Goal: Information Seeking & Learning: Learn about a topic

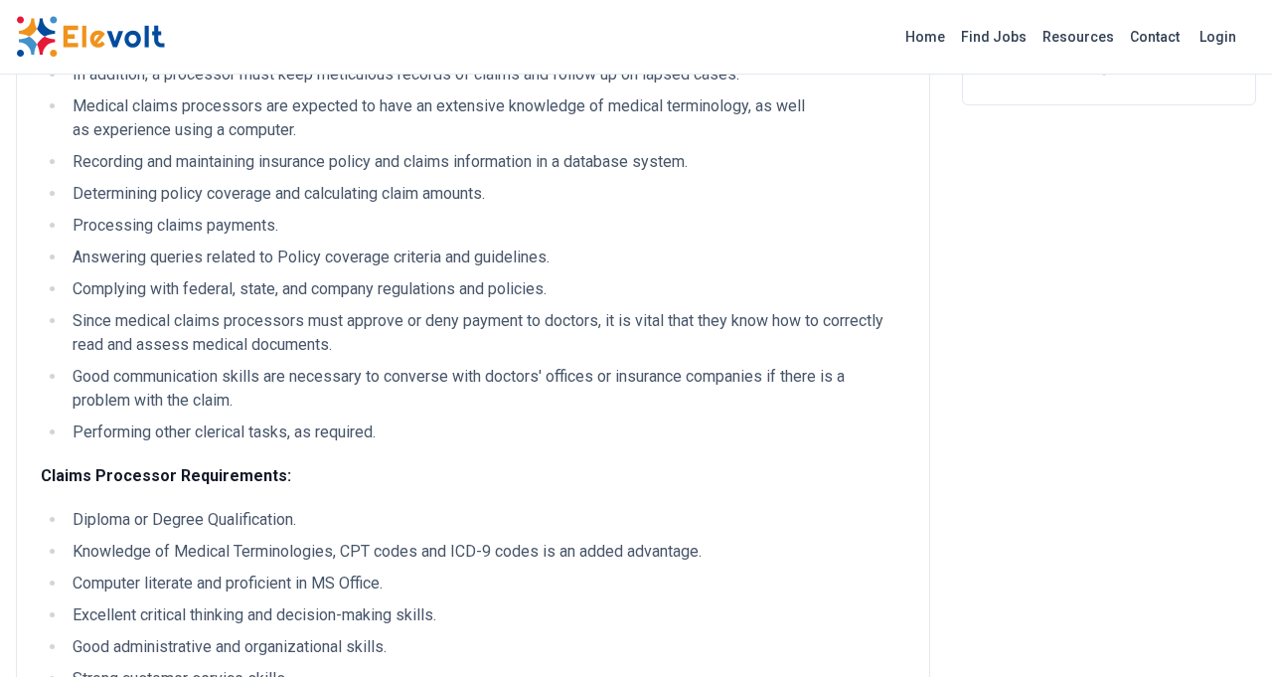
scroll to position [457, 0]
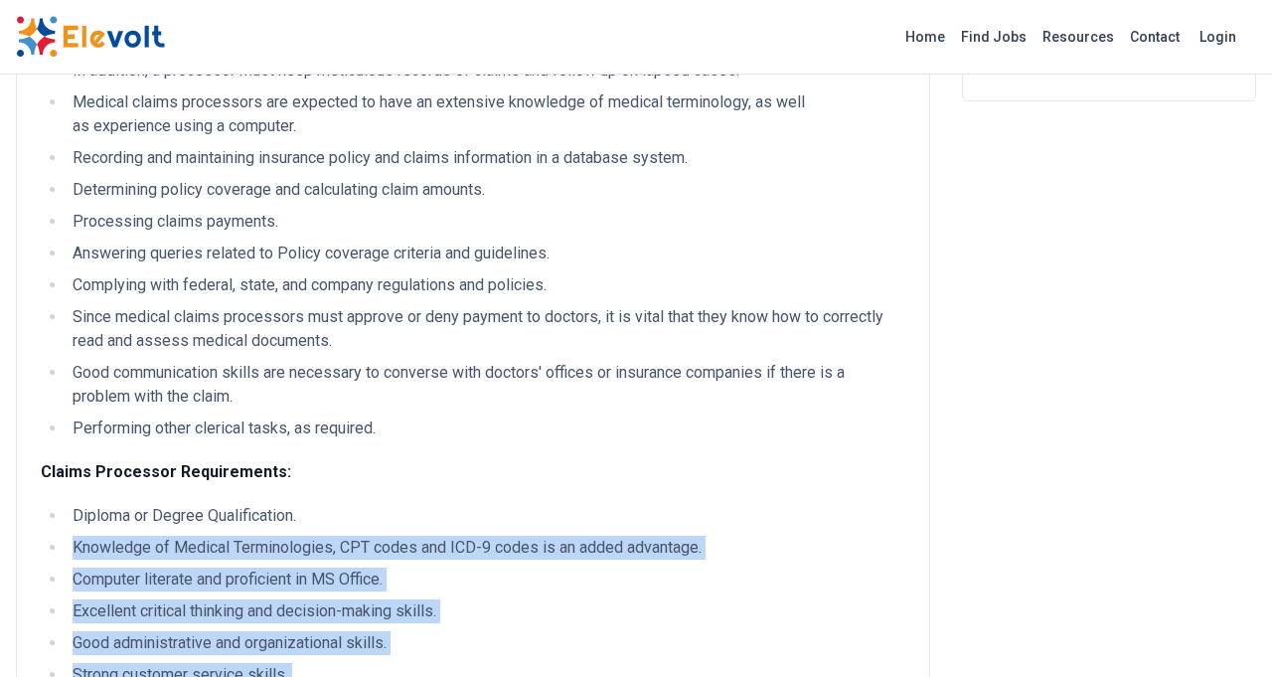
drag, startPoint x: 42, startPoint y: 347, endPoint x: 254, endPoint y: 488, distance: 255.1
click at [254, 504] on ul "Diploma or Degree Qualification. Knowledge of Medical Terminologies, CPT codes …" at bounding box center [473, 627] width 864 height 246
copy ul "Knowledge of Medical Terminologies, CPT codes and ICD-9 codes is an added advan…"
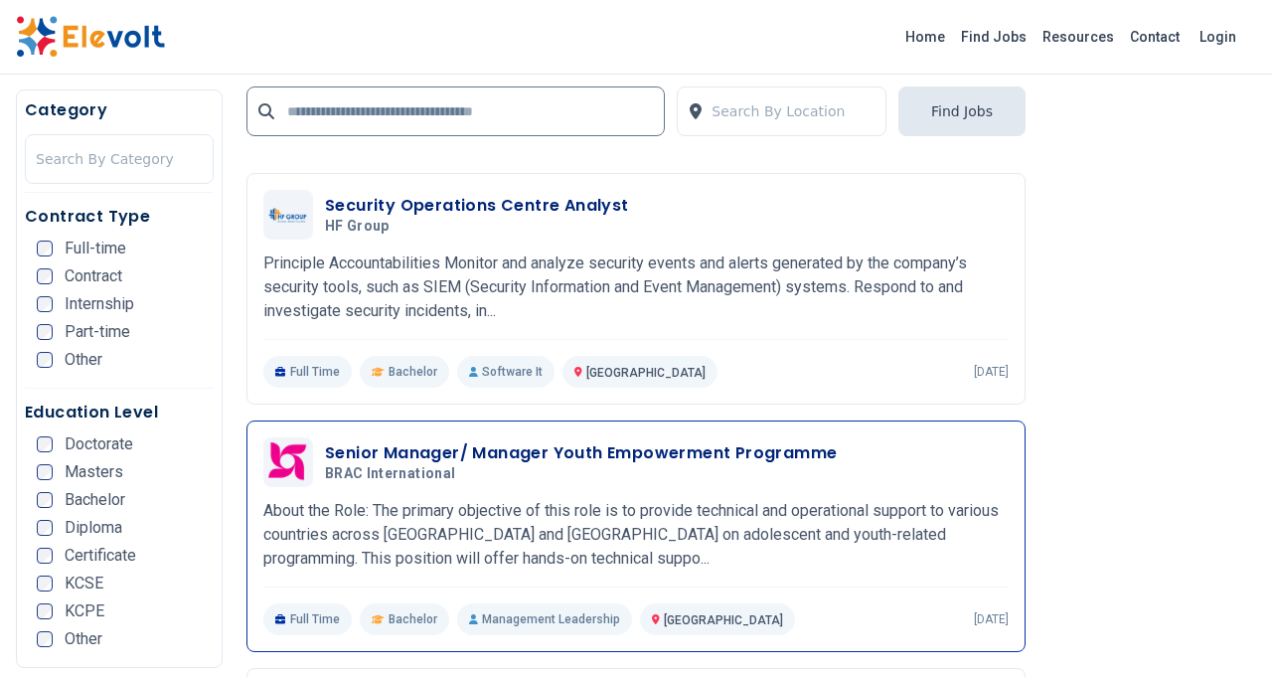
scroll to position [3129, 0]
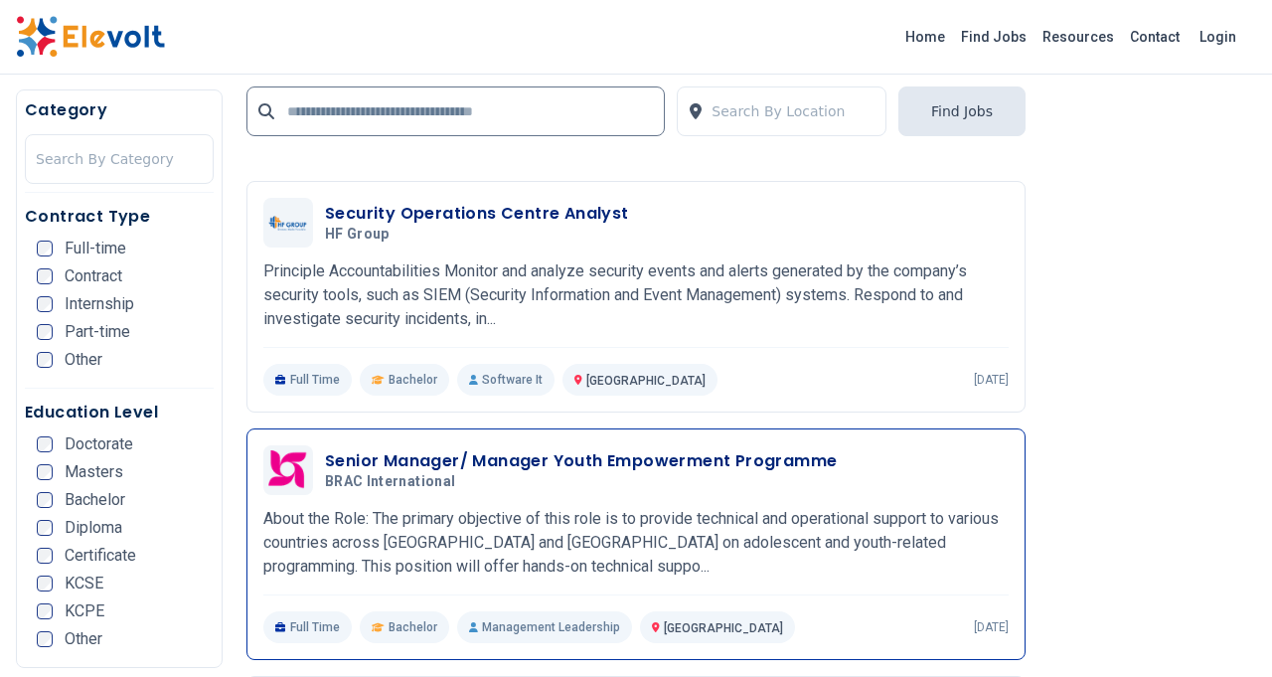
click at [457, 461] on h3 "Senior Manager/ Manager Youth Empowerment Programme" at bounding box center [581, 461] width 512 height 24
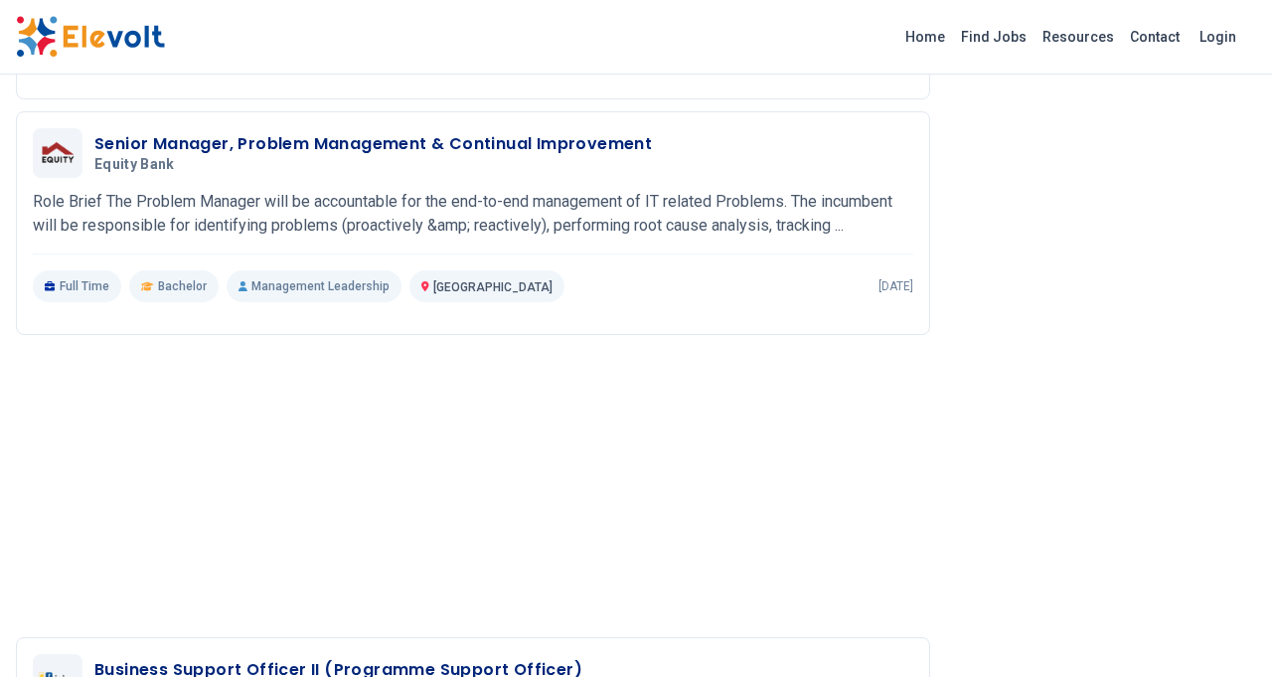
scroll to position [3459, 0]
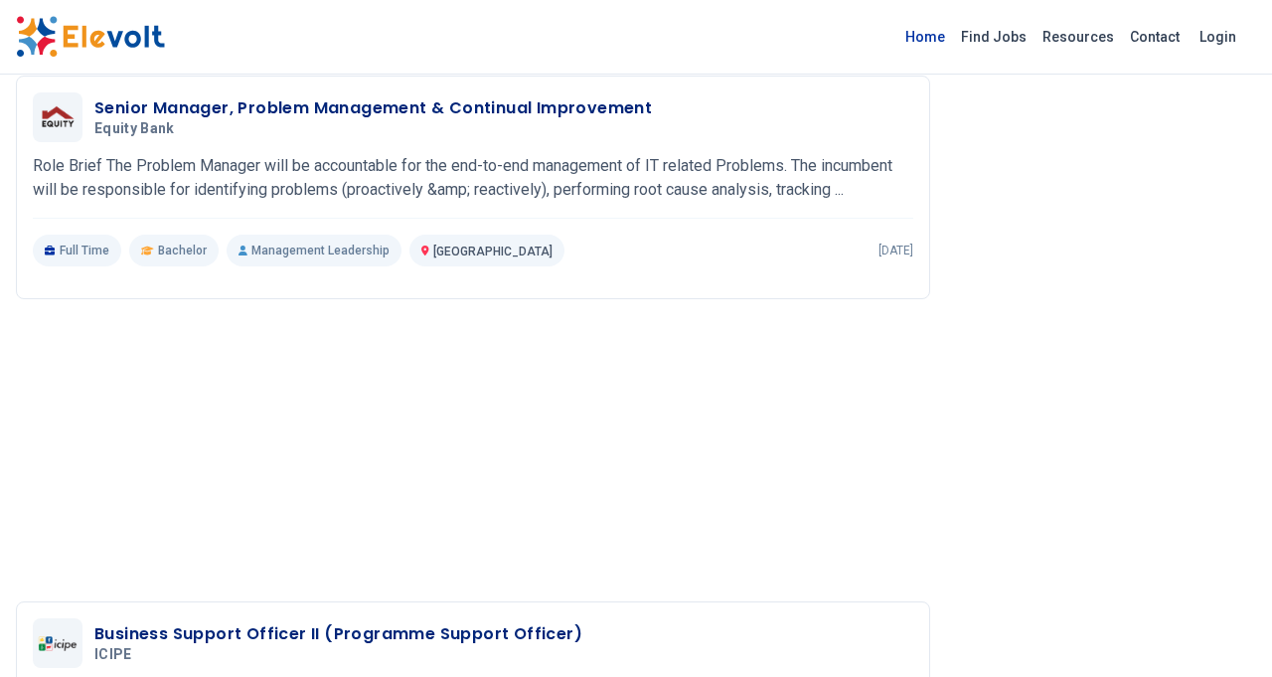
click at [928, 32] on link "Home" at bounding box center [925, 37] width 56 height 32
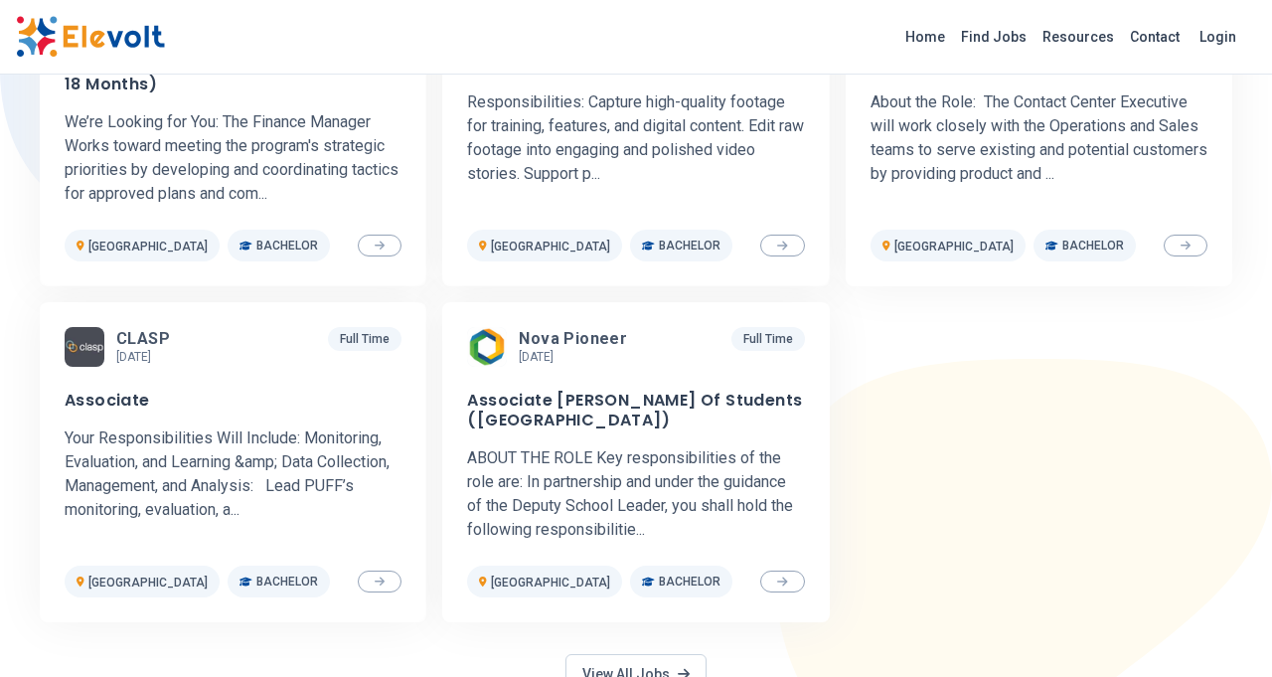
scroll to position [786, 0]
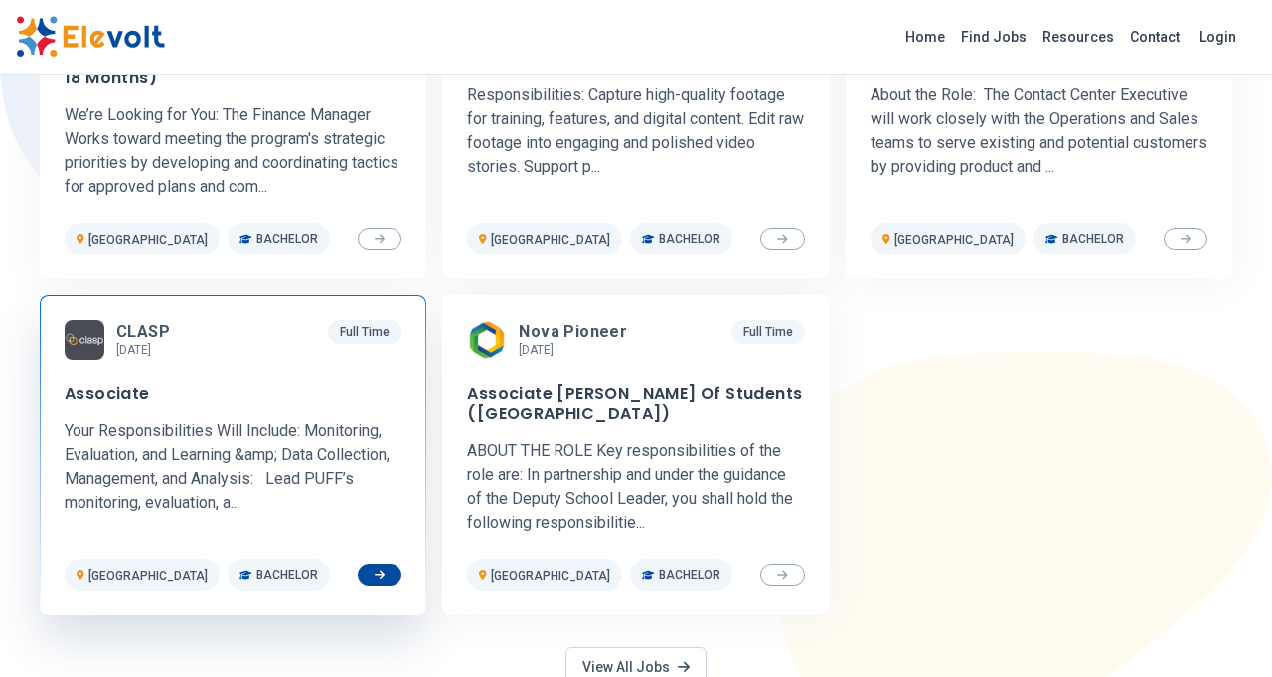
click at [92, 345] on img at bounding box center [85, 340] width 40 height 40
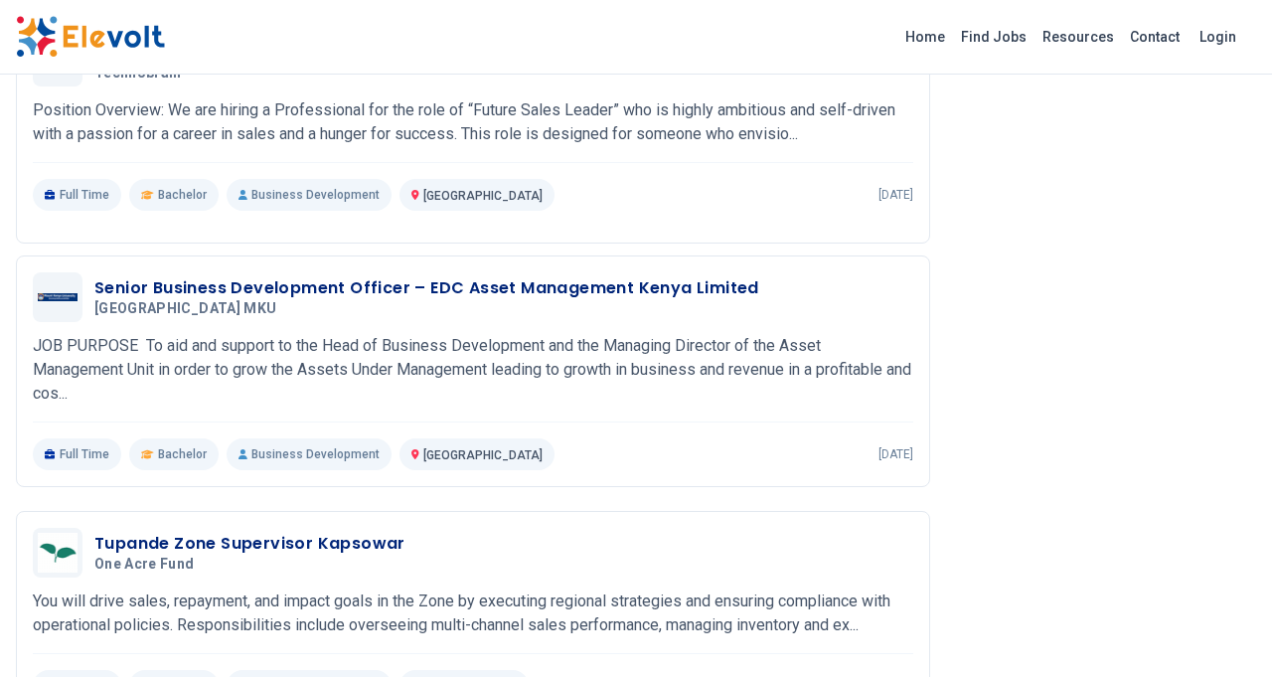
scroll to position [2494, 0]
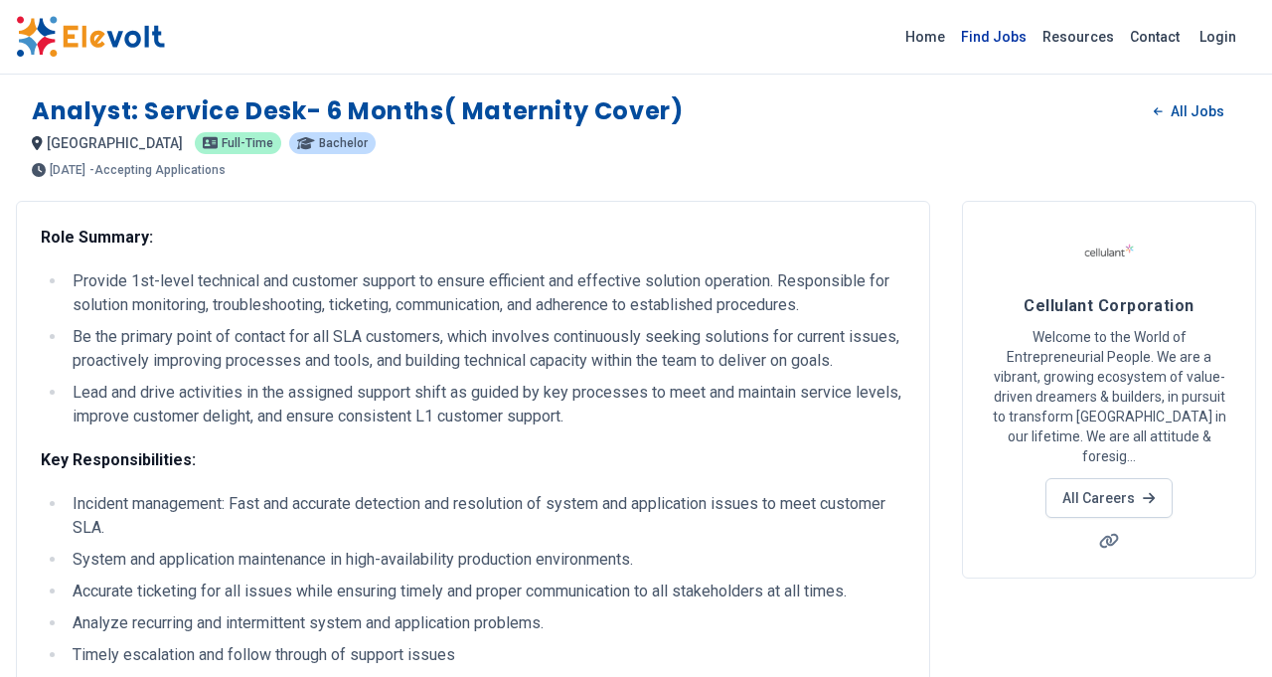
click at [1005, 39] on link "Find Jobs" at bounding box center [993, 37] width 81 height 32
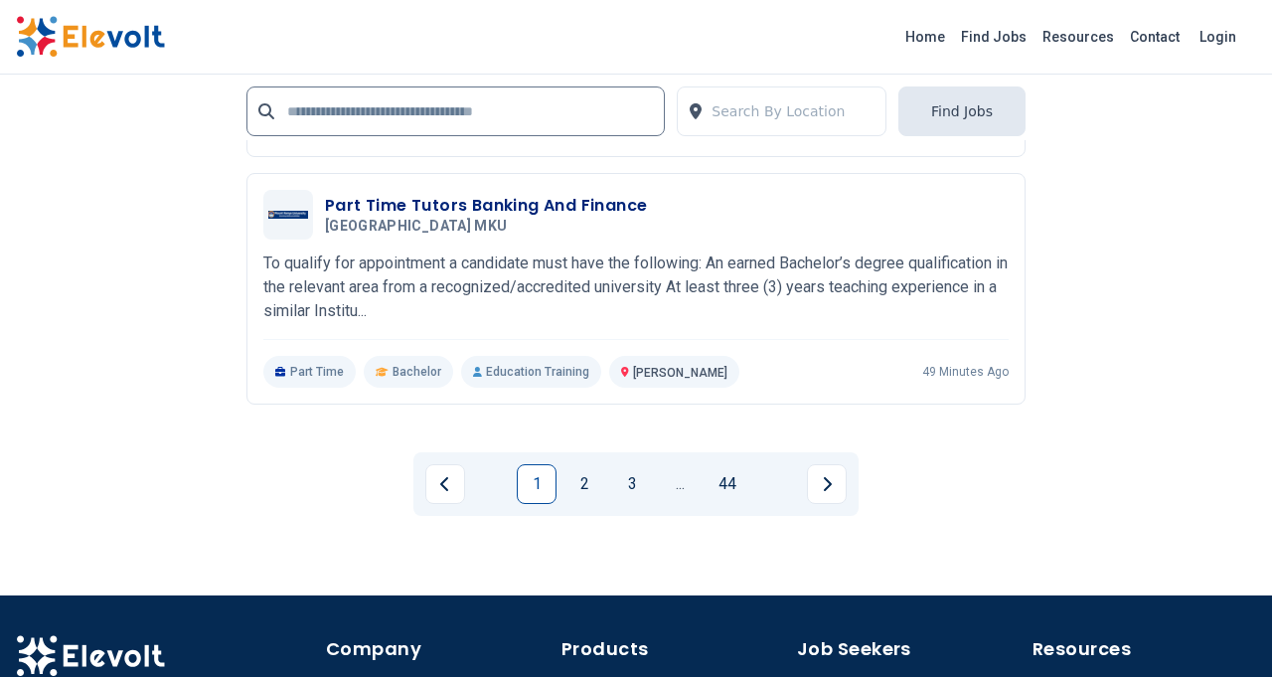
scroll to position [4642, 0]
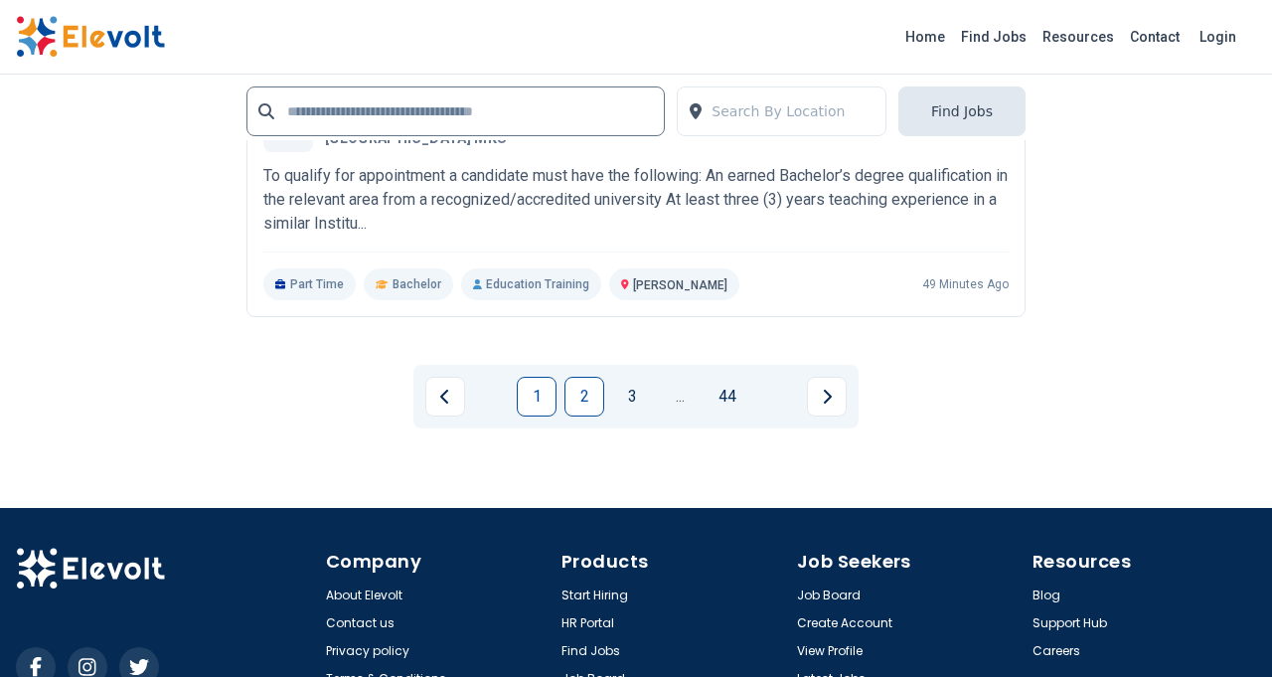
click at [589, 389] on link "2" at bounding box center [584, 397] width 40 height 40
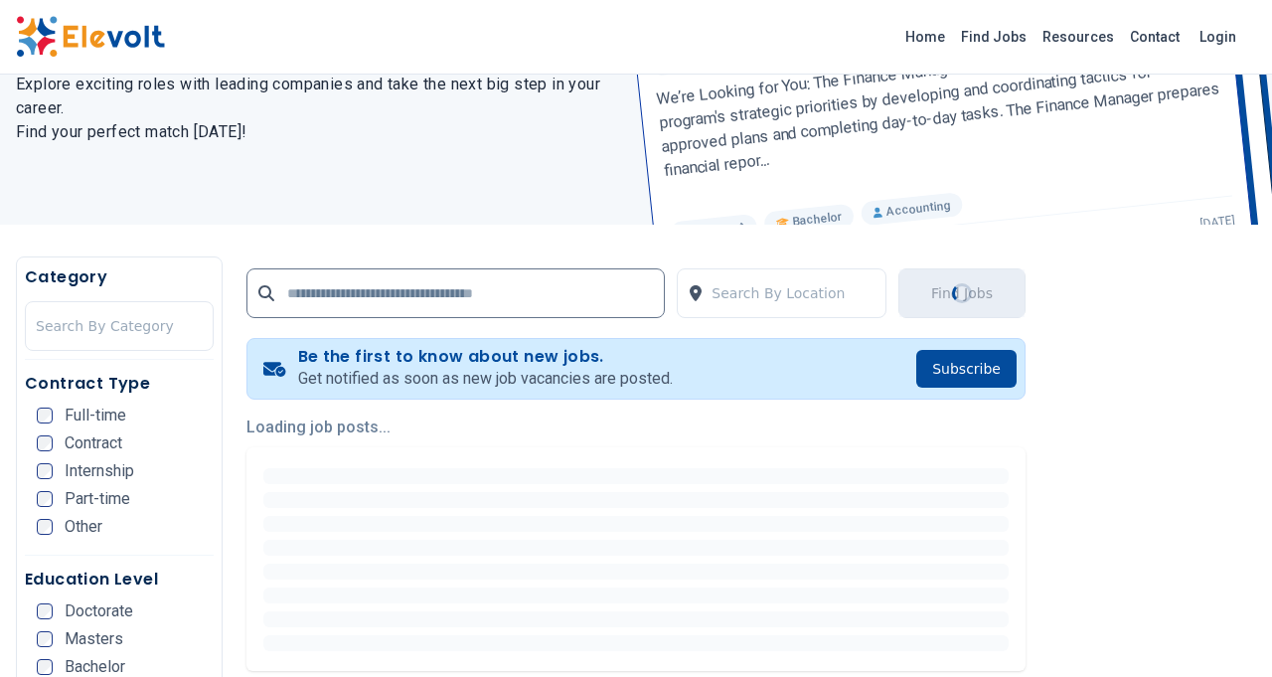
scroll to position [0, 0]
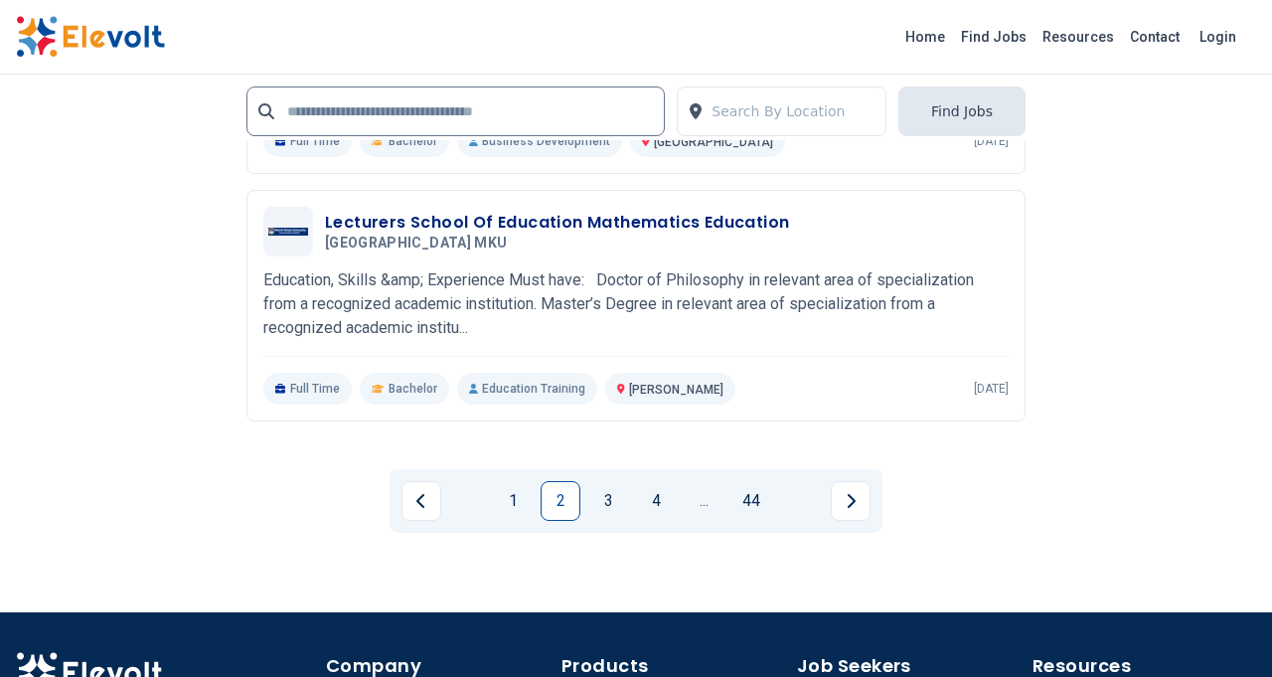
scroll to position [4554, 0]
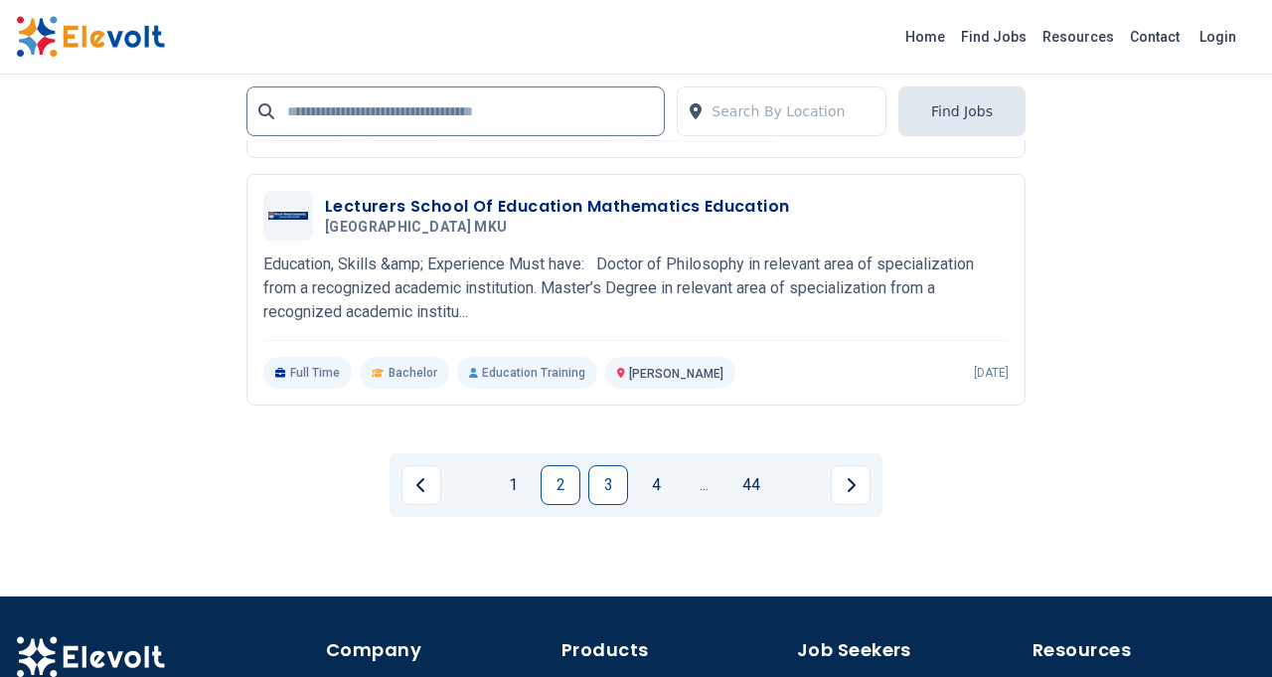
click at [602, 491] on link "3" at bounding box center [608, 485] width 40 height 40
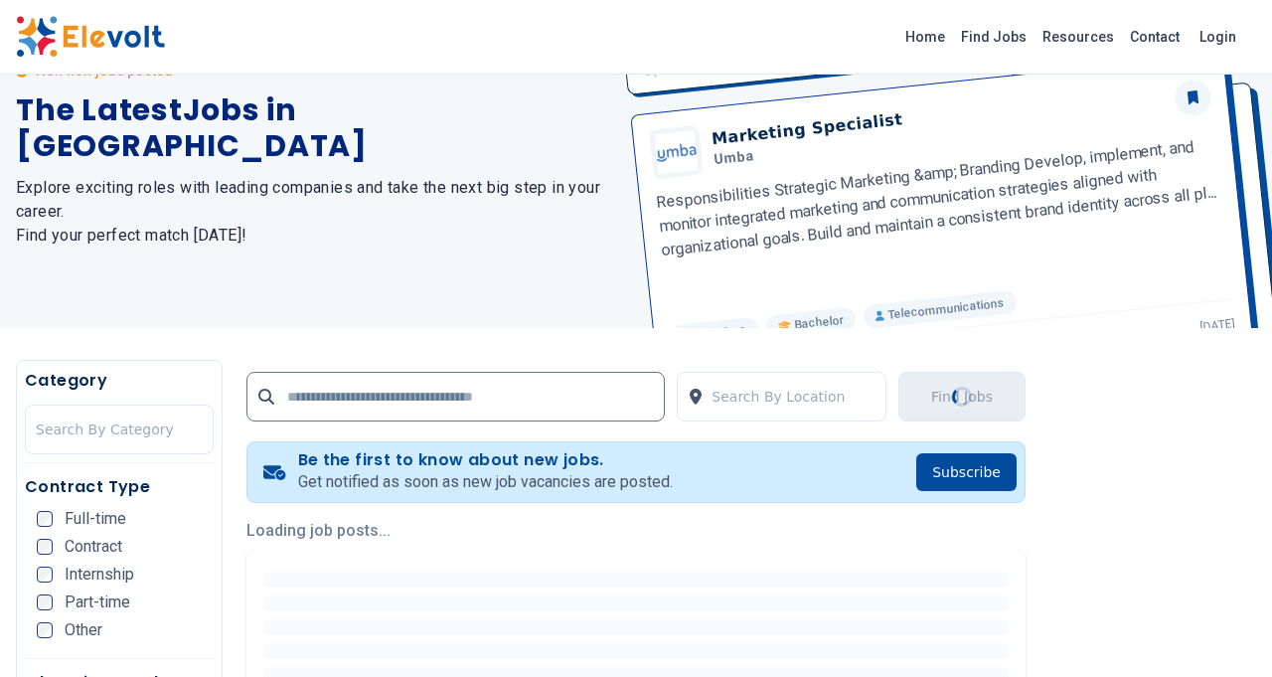
scroll to position [0, 0]
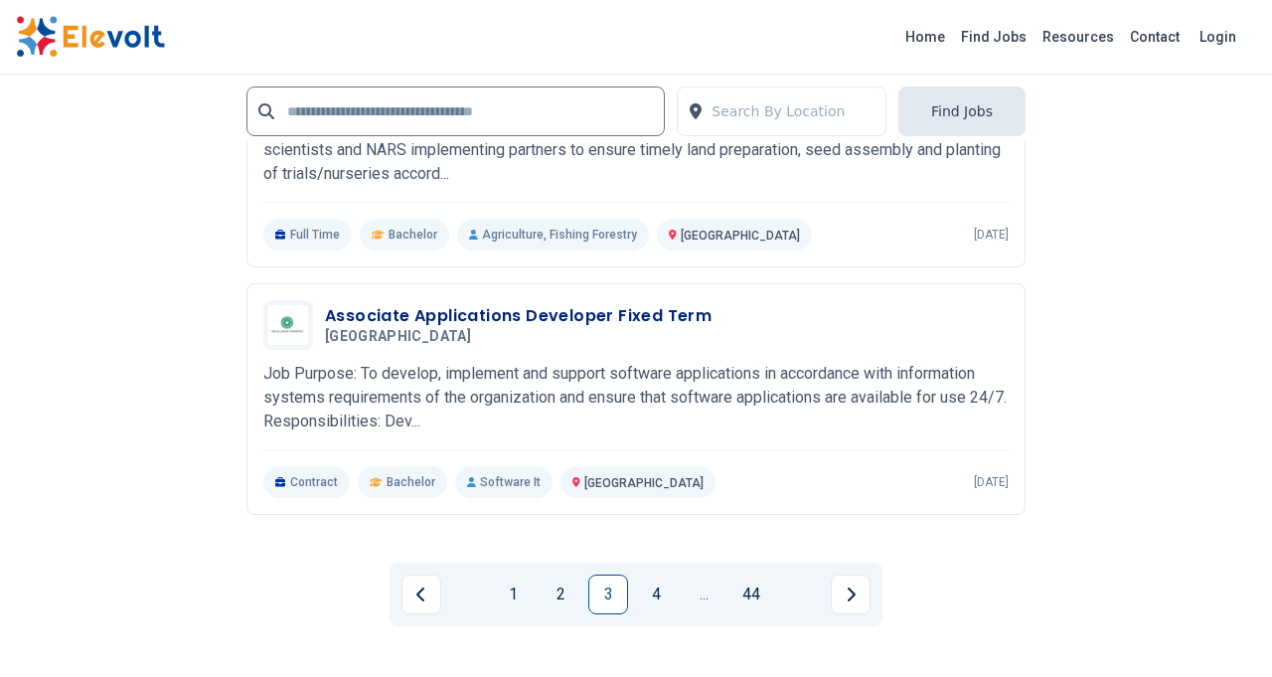
scroll to position [4437, 0]
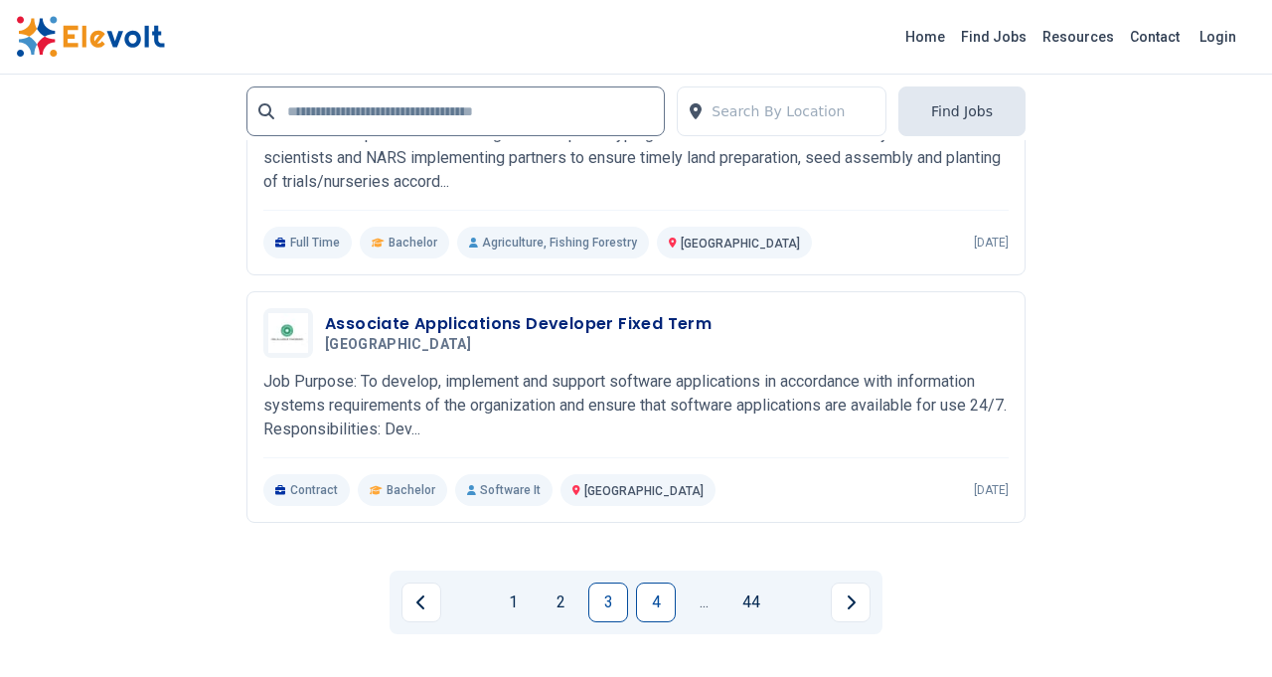
click at [662, 600] on link "4" at bounding box center [656, 602] width 40 height 40
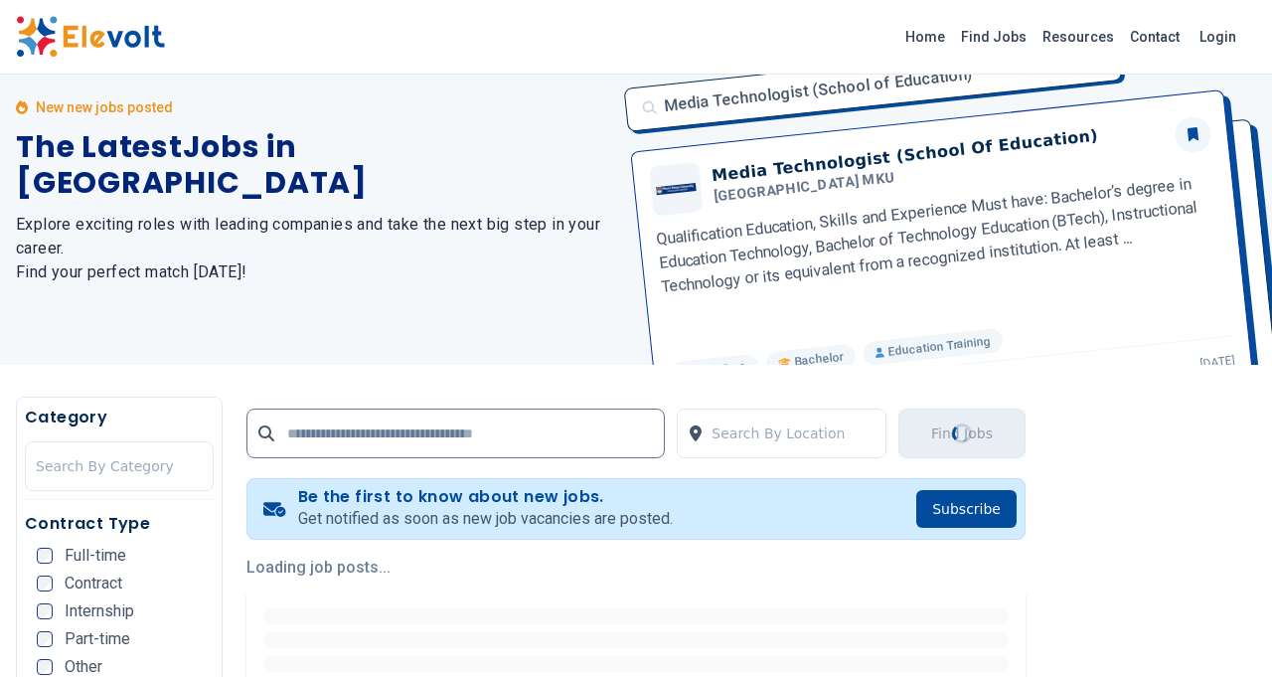
scroll to position [0, 0]
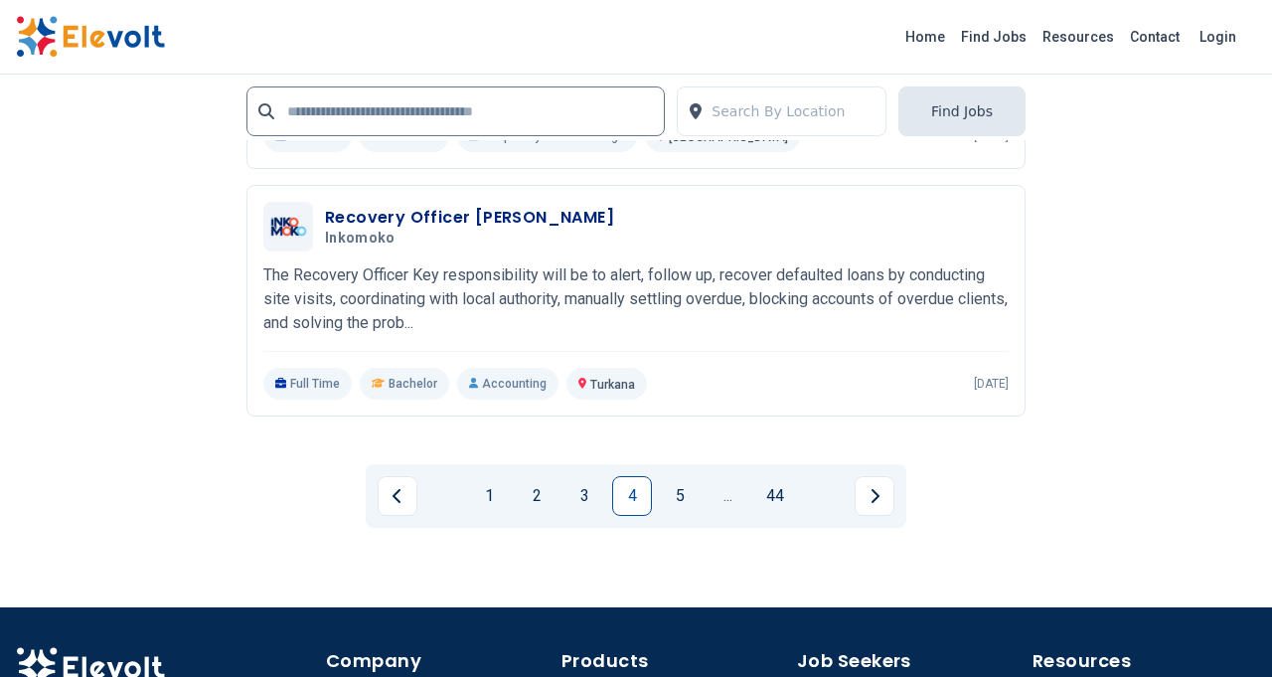
scroll to position [4567, 0]
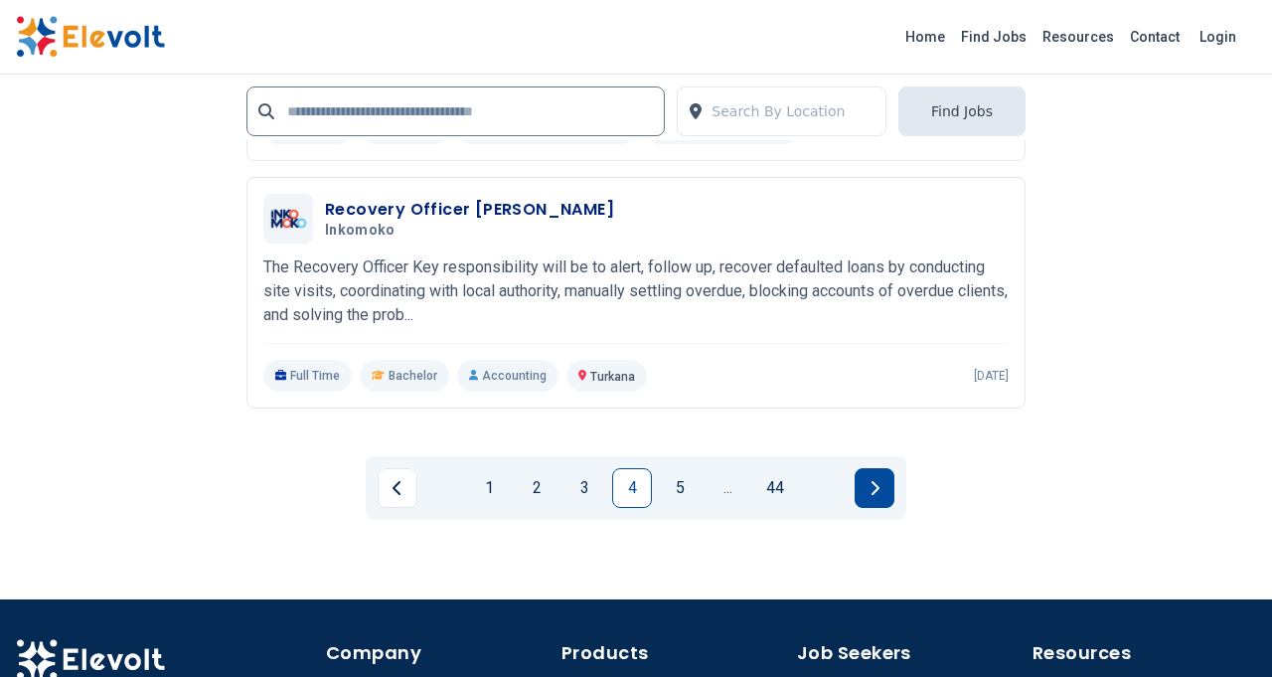
click at [872, 490] on icon "Next page" at bounding box center [874, 488] width 10 height 16
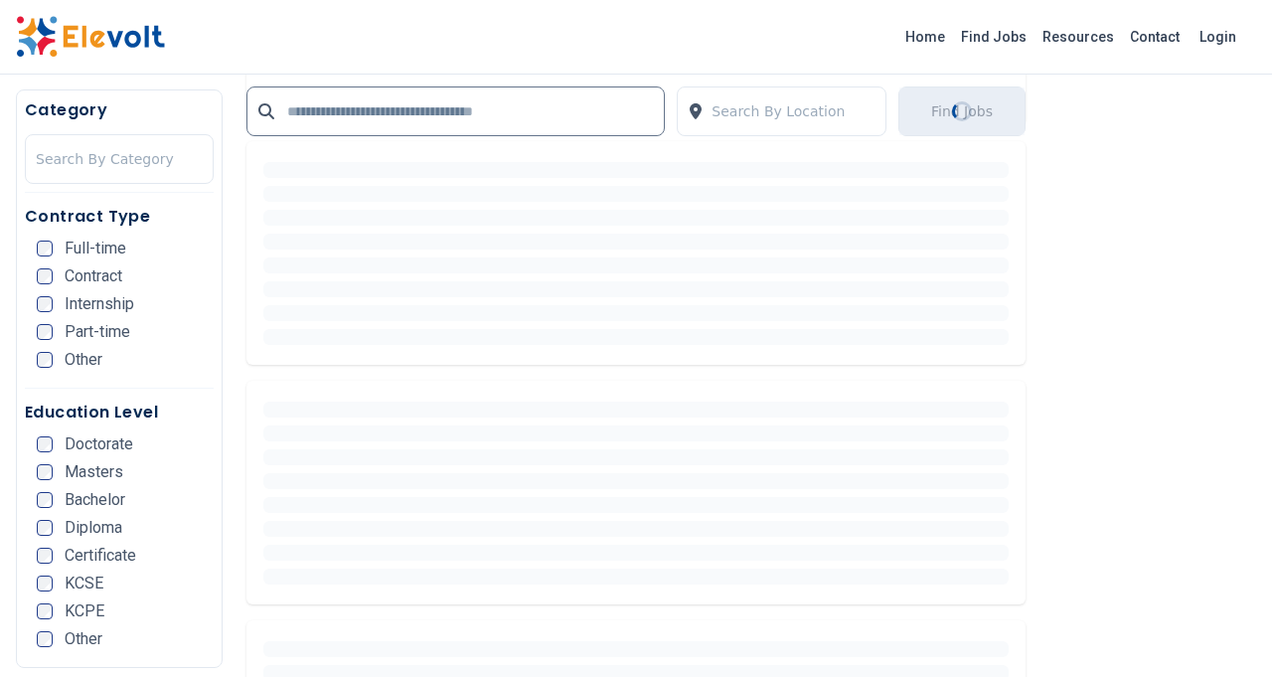
scroll to position [0, 0]
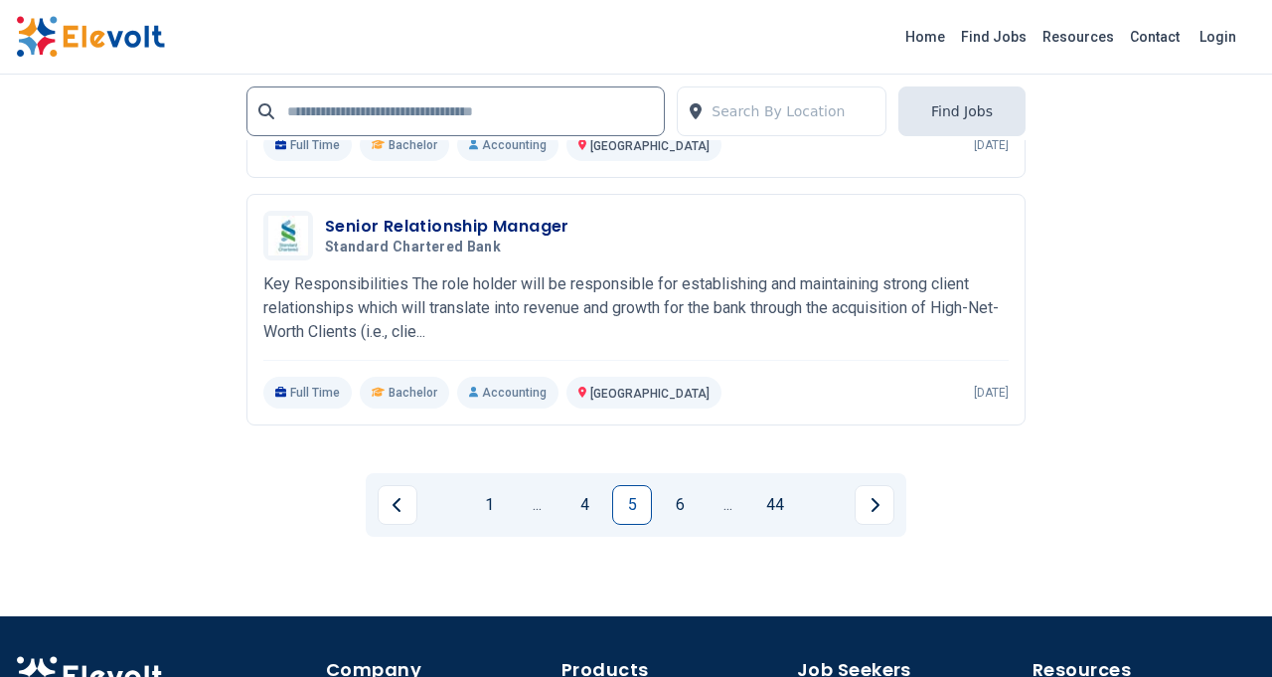
scroll to position [4559, 0]
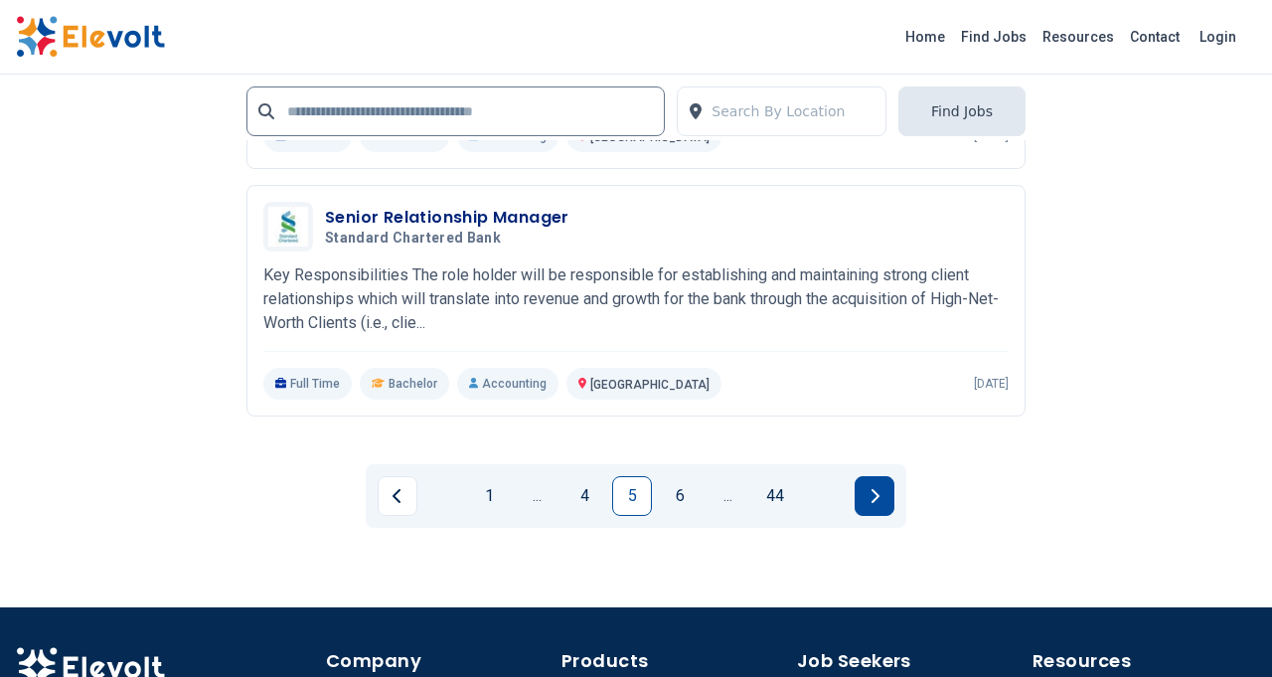
click at [879, 485] on button "Next page" at bounding box center [874, 496] width 40 height 40
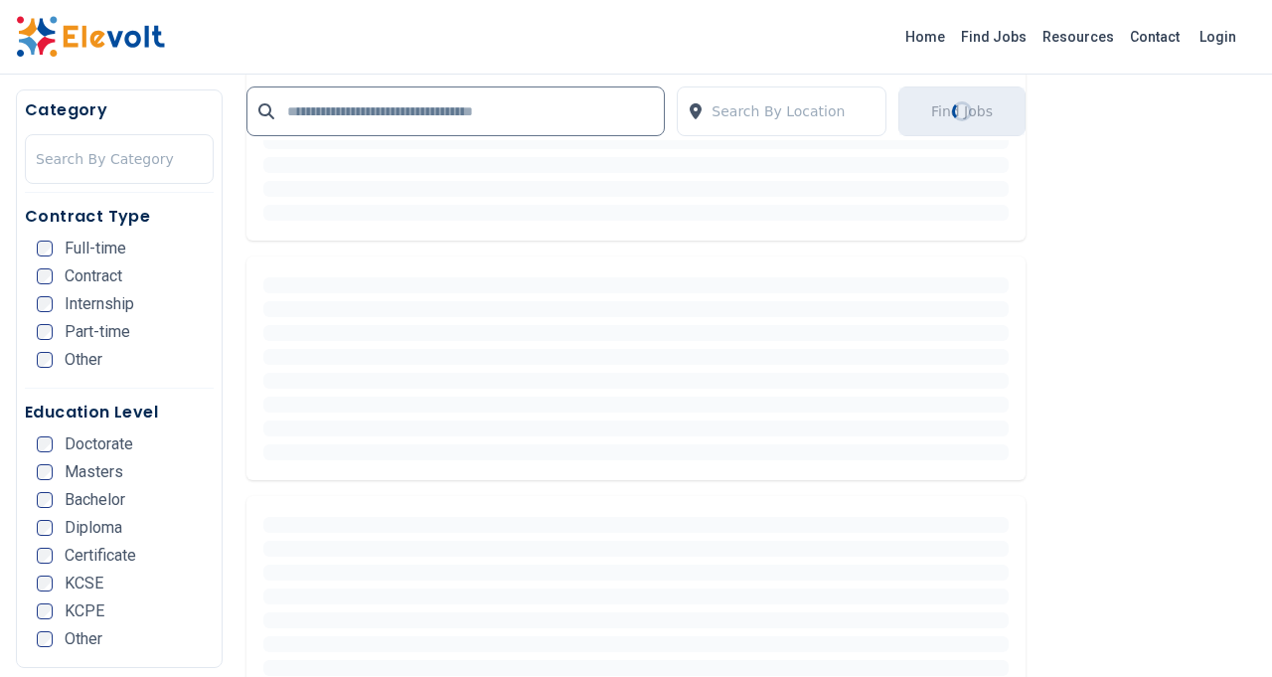
scroll to position [0, 0]
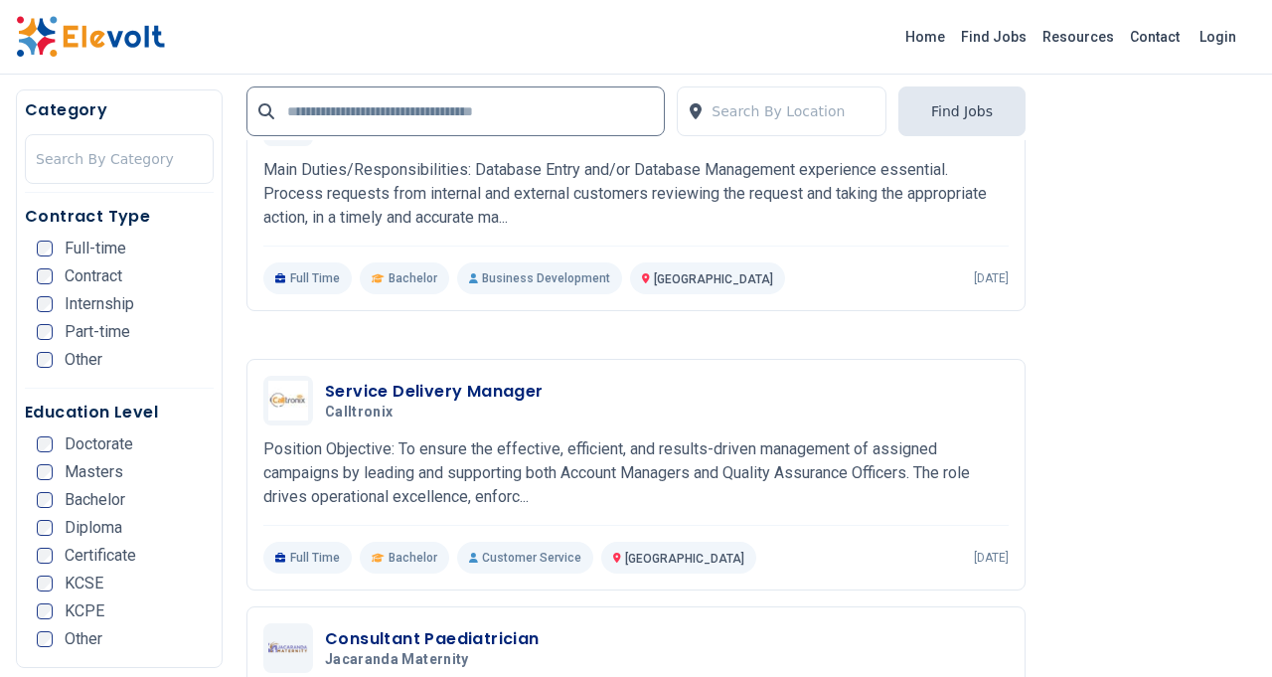
scroll to position [2744, 0]
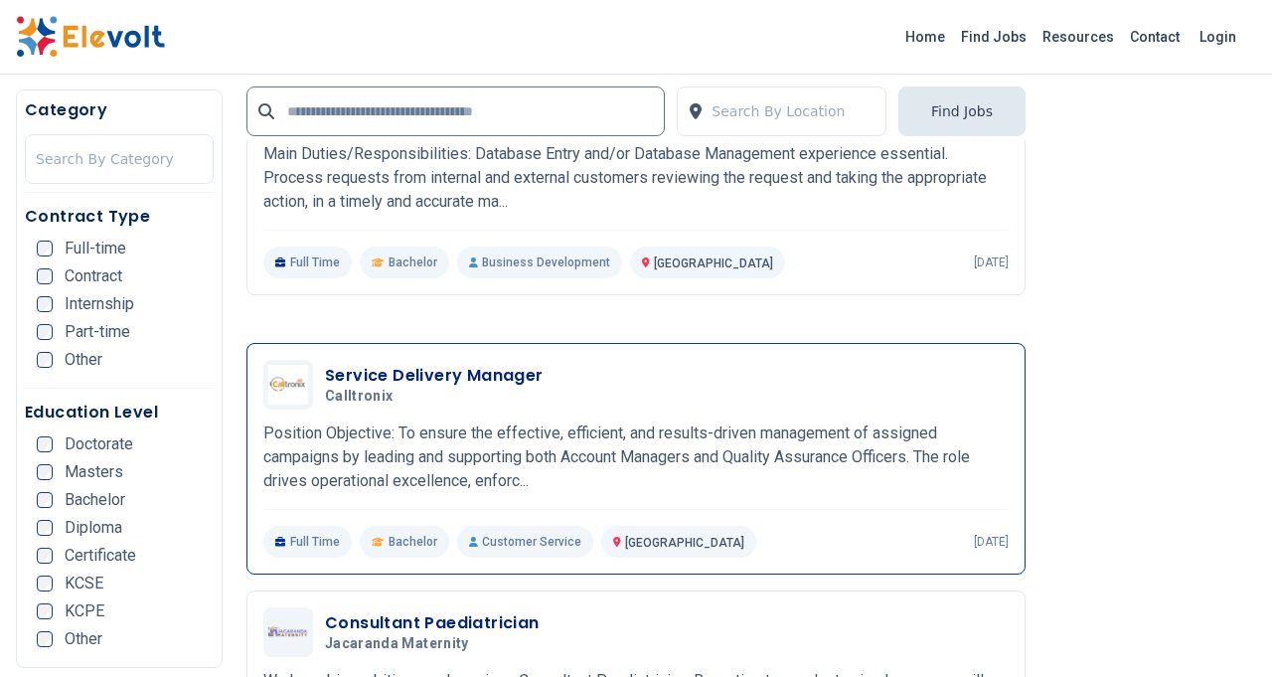
click at [424, 373] on h3 "Service Delivery Manager" at bounding box center [434, 376] width 219 height 24
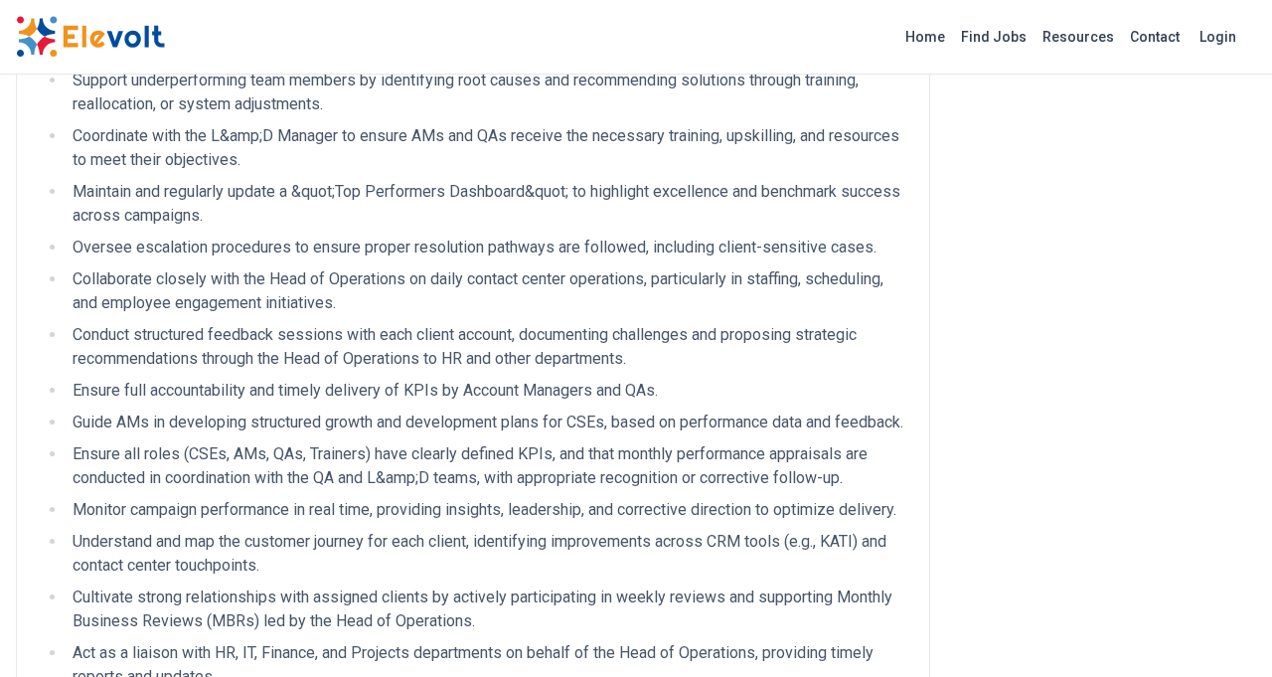
scroll to position [622, 0]
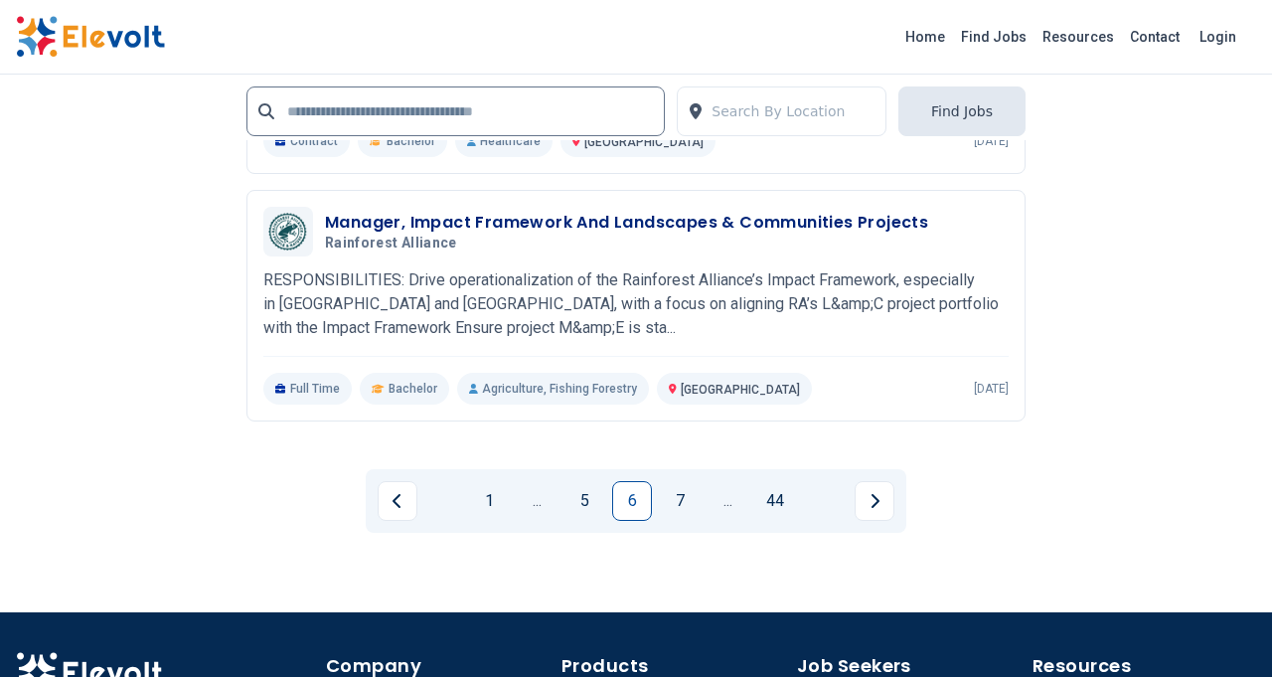
scroll to position [4260, 0]
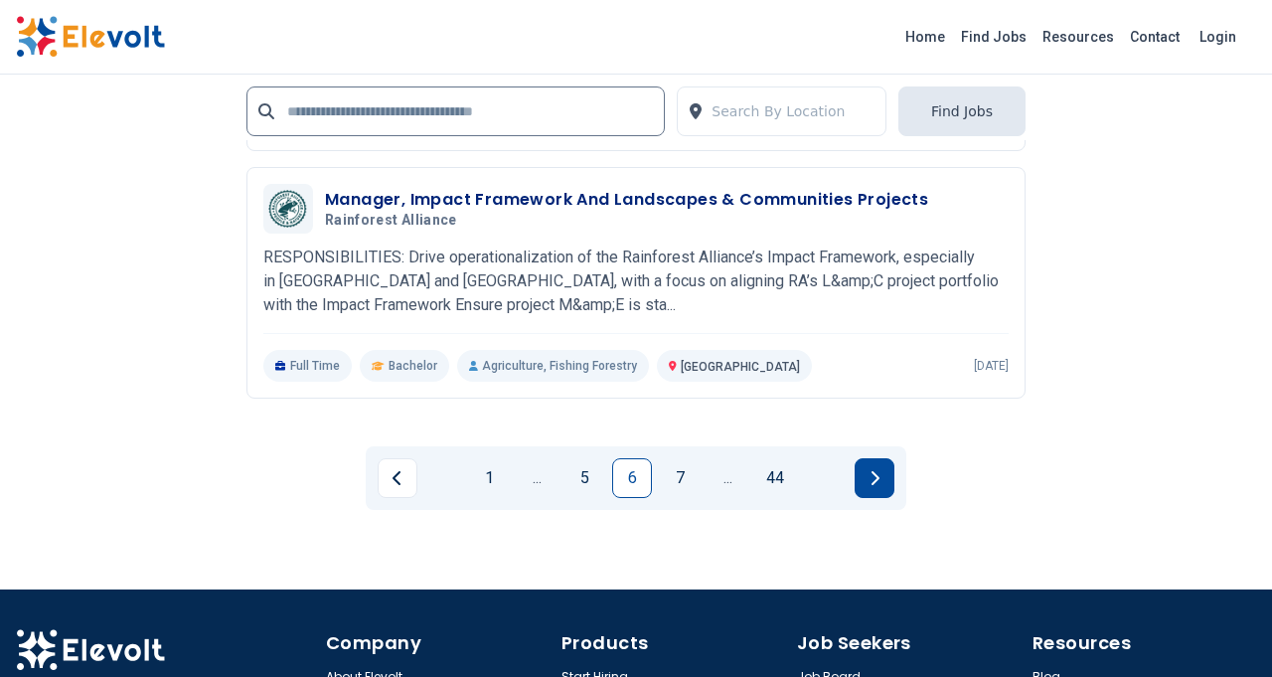
click at [865, 469] on button "Next page" at bounding box center [874, 478] width 40 height 40
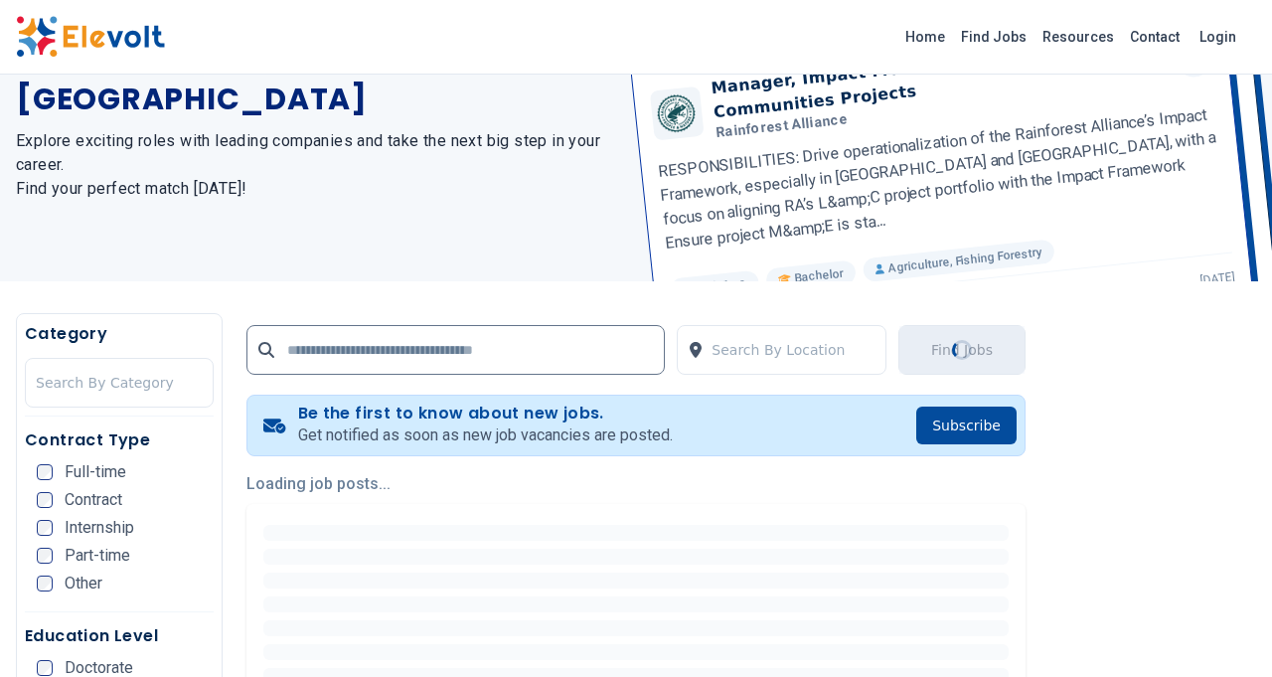
scroll to position [0, 0]
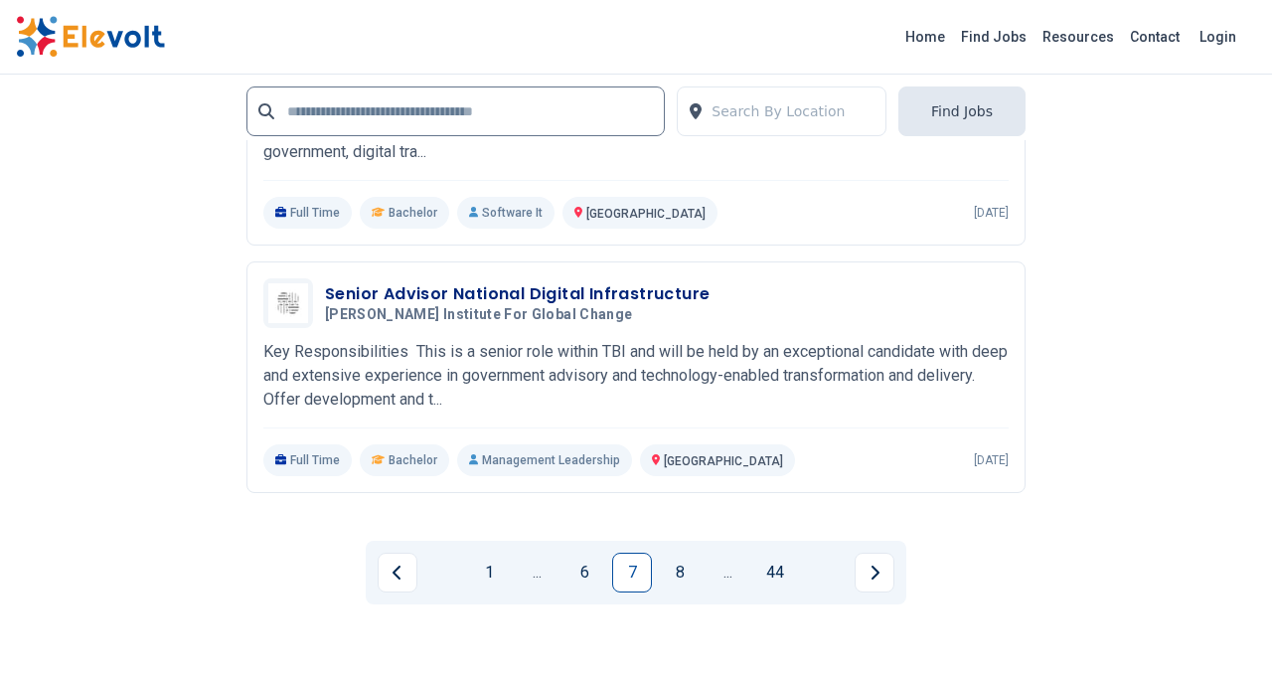
scroll to position [3995, 0]
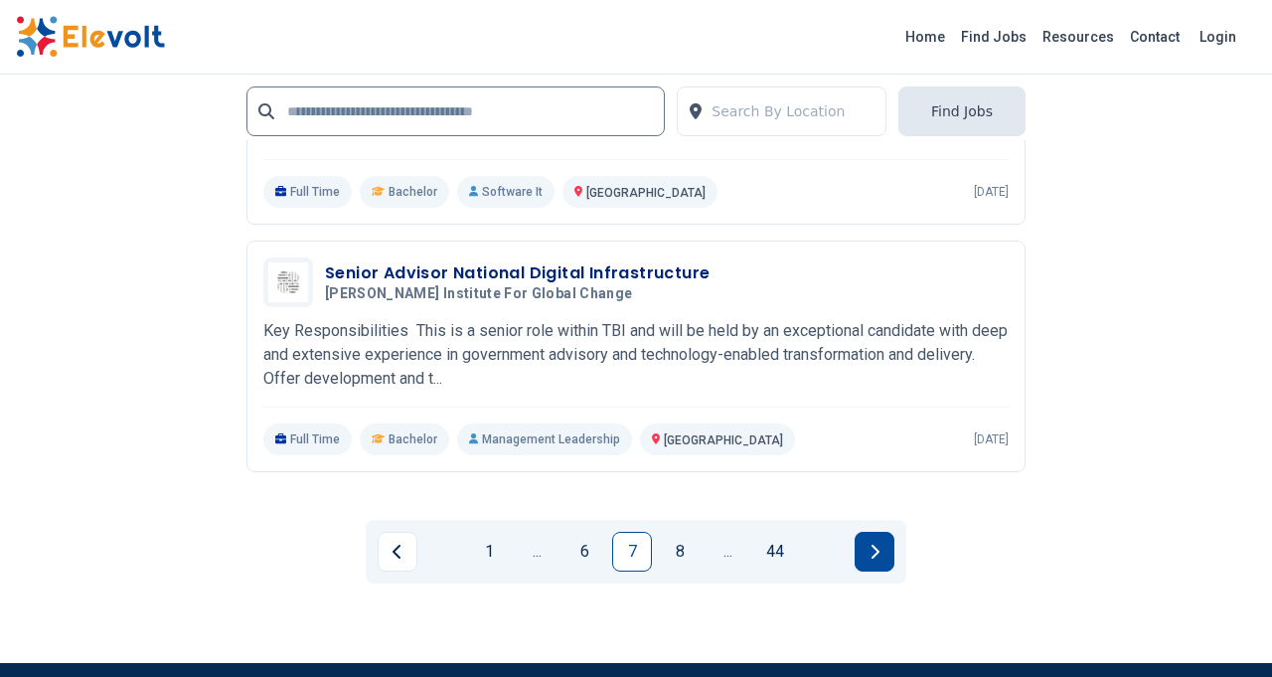
click at [881, 546] on button "Next page" at bounding box center [874, 551] width 40 height 40
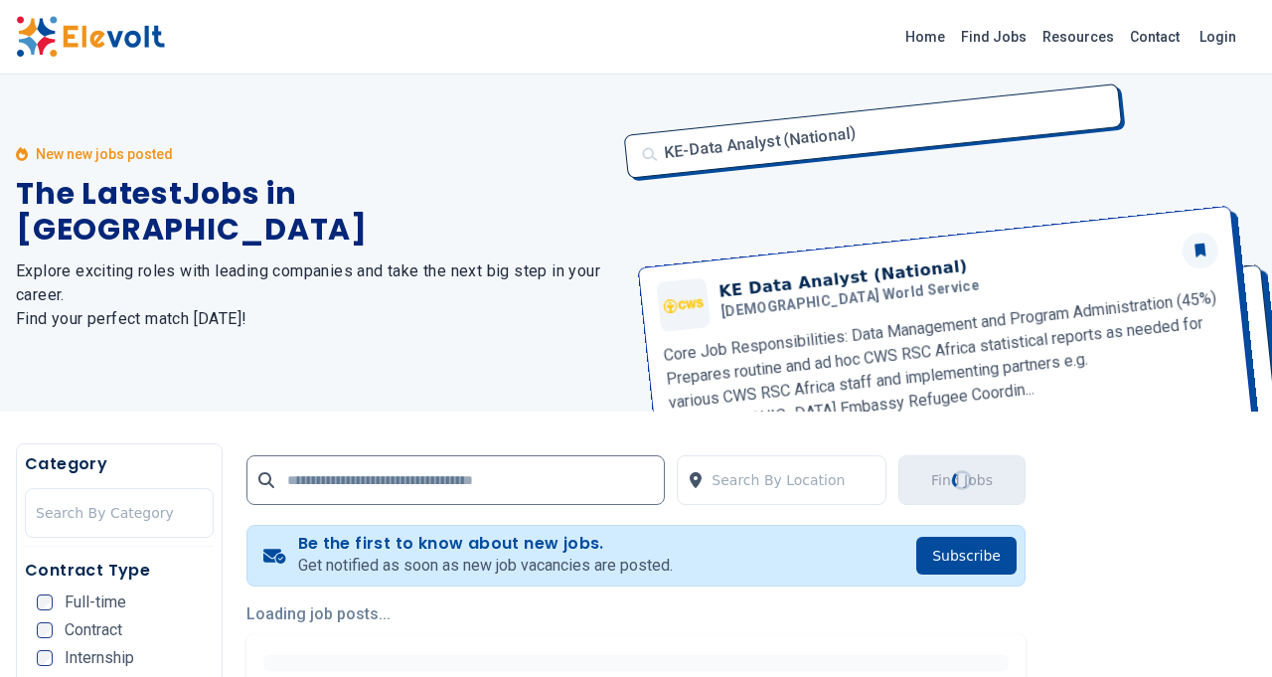
scroll to position [0, 0]
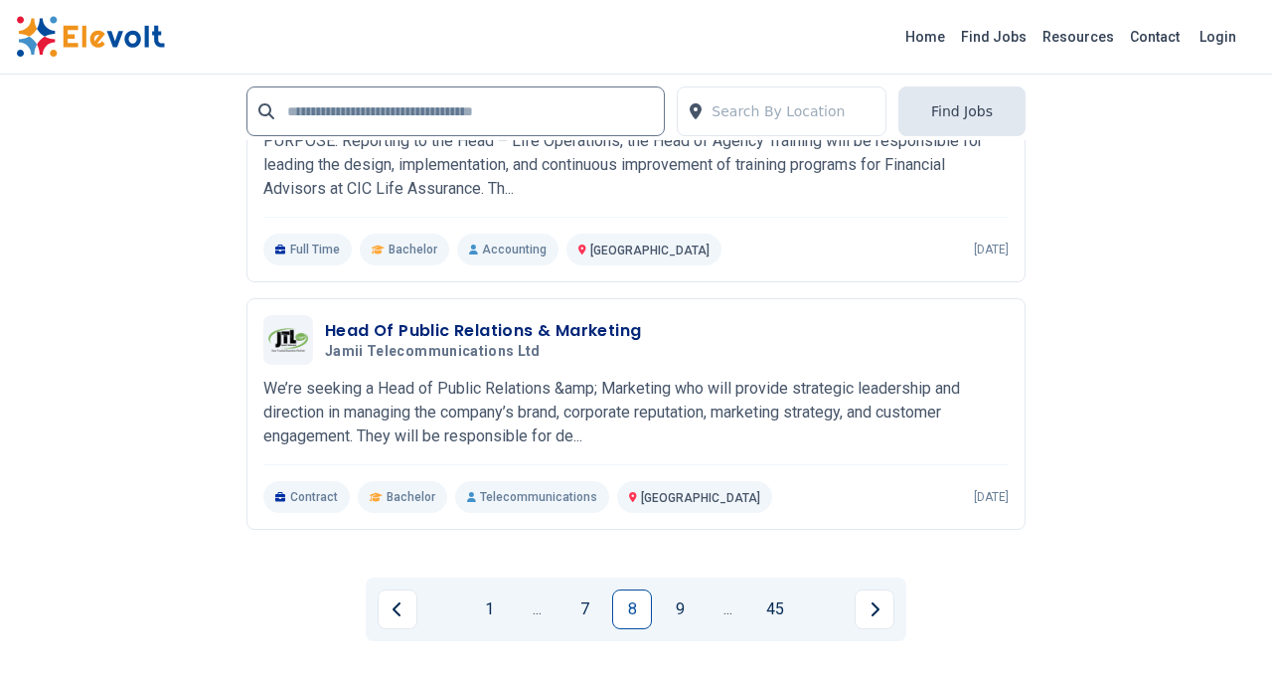
scroll to position [4093, 0]
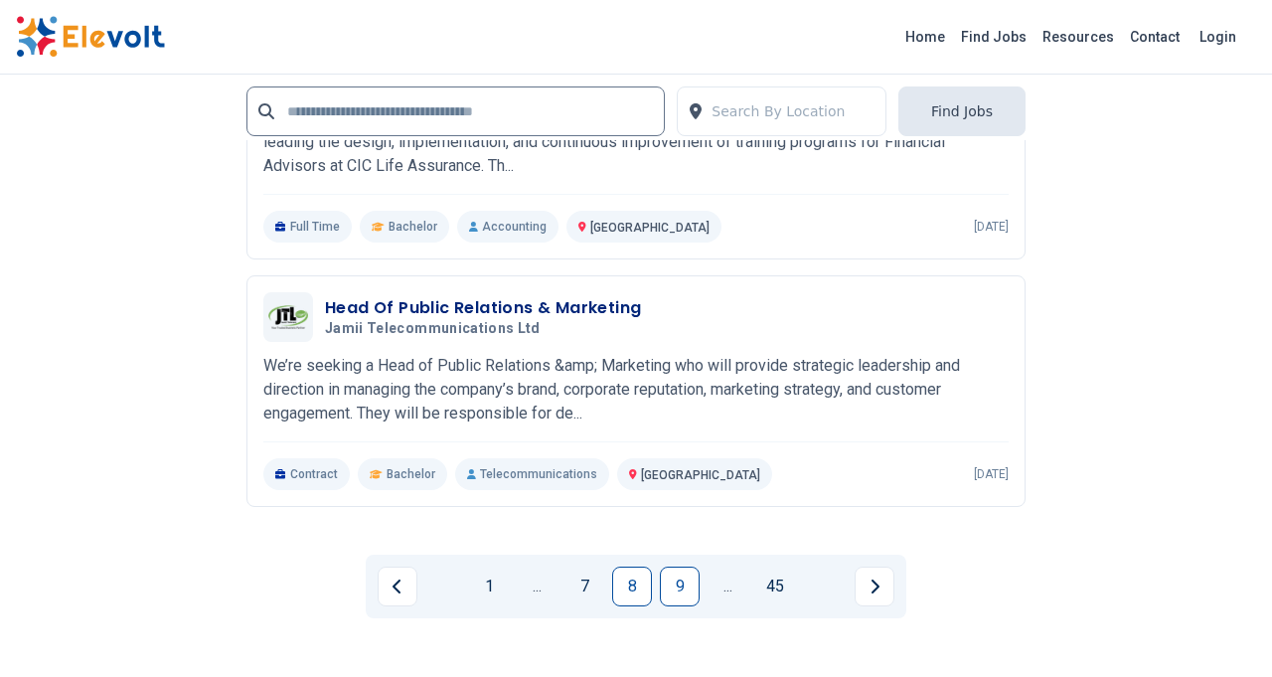
click at [683, 581] on link "9" at bounding box center [680, 586] width 40 height 40
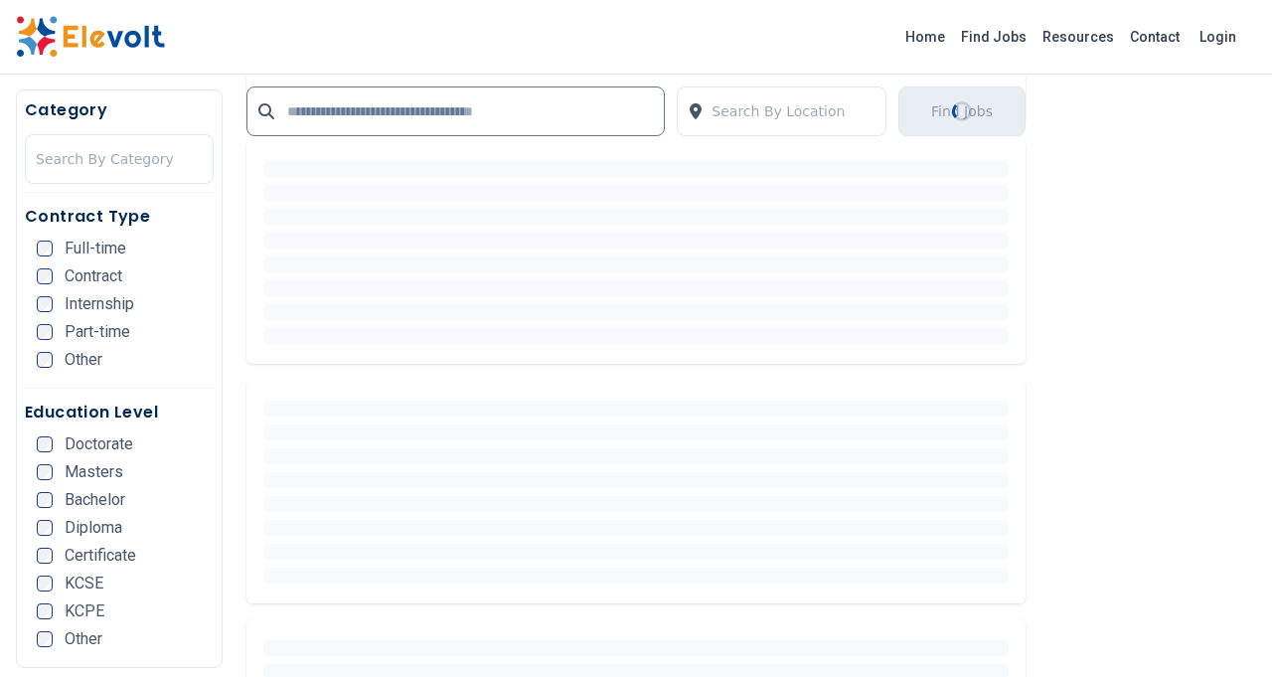
scroll to position [0, 0]
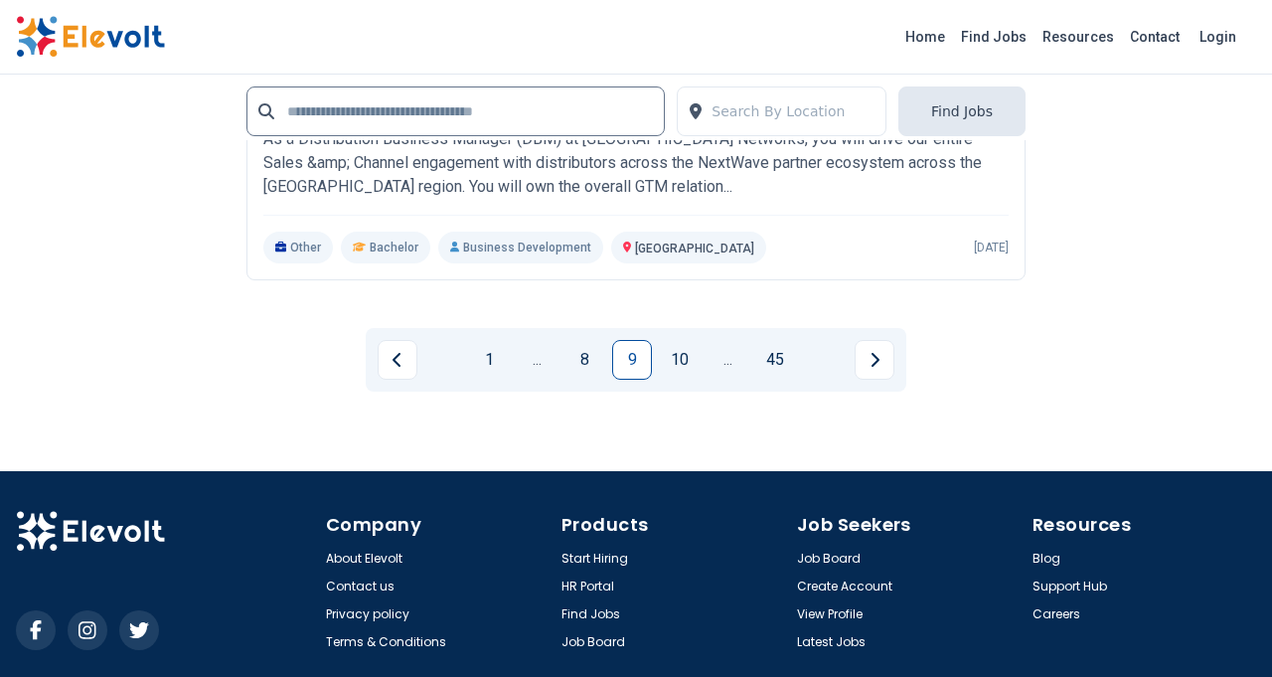
scroll to position [4245, 0]
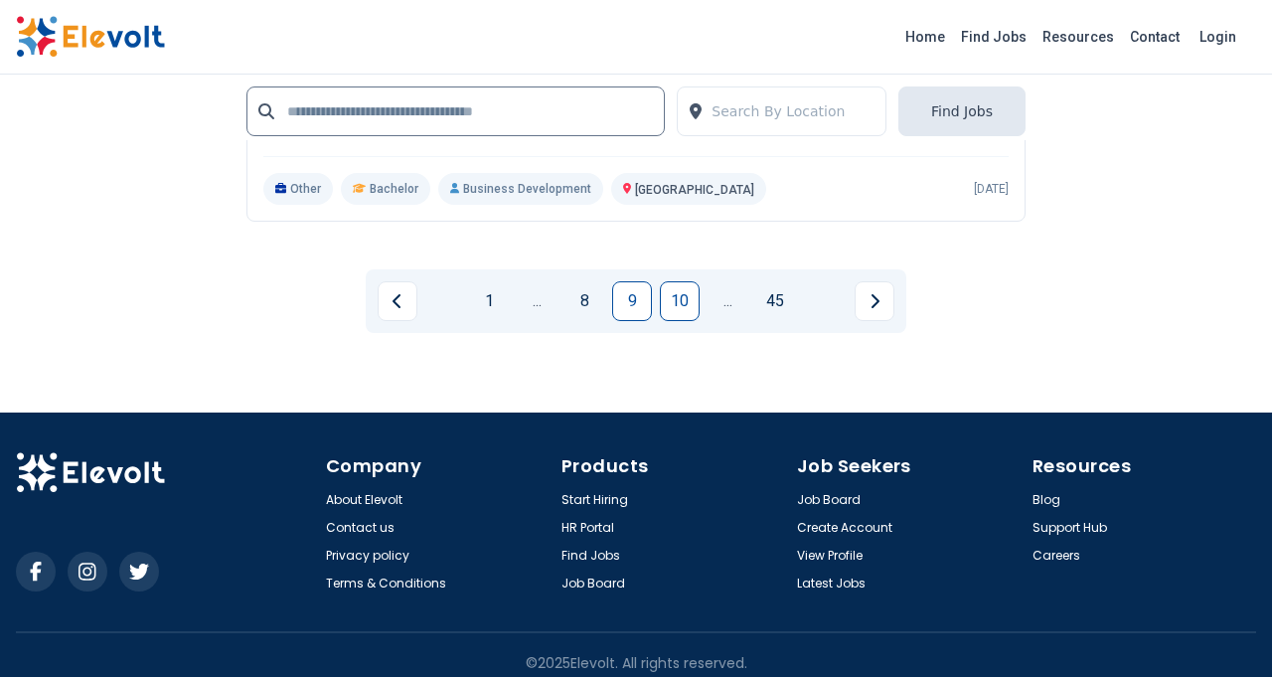
click at [690, 285] on link "10" at bounding box center [680, 301] width 40 height 40
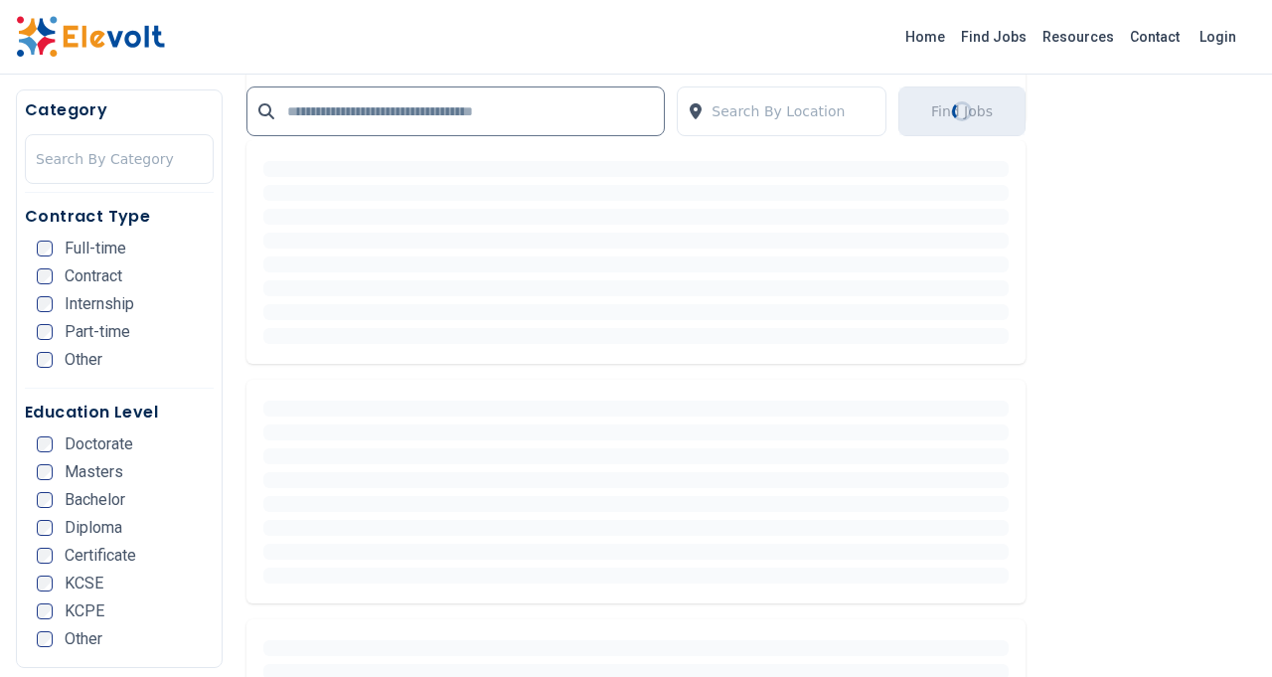
scroll to position [0, 0]
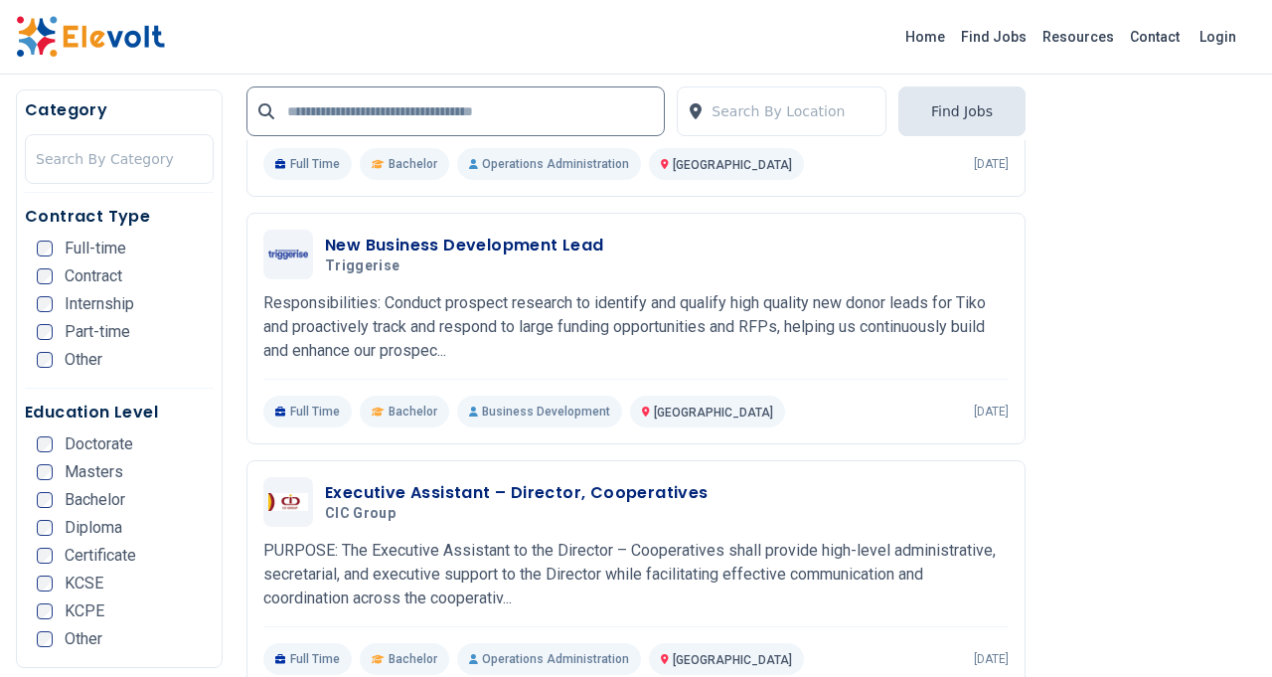
scroll to position [1192, 0]
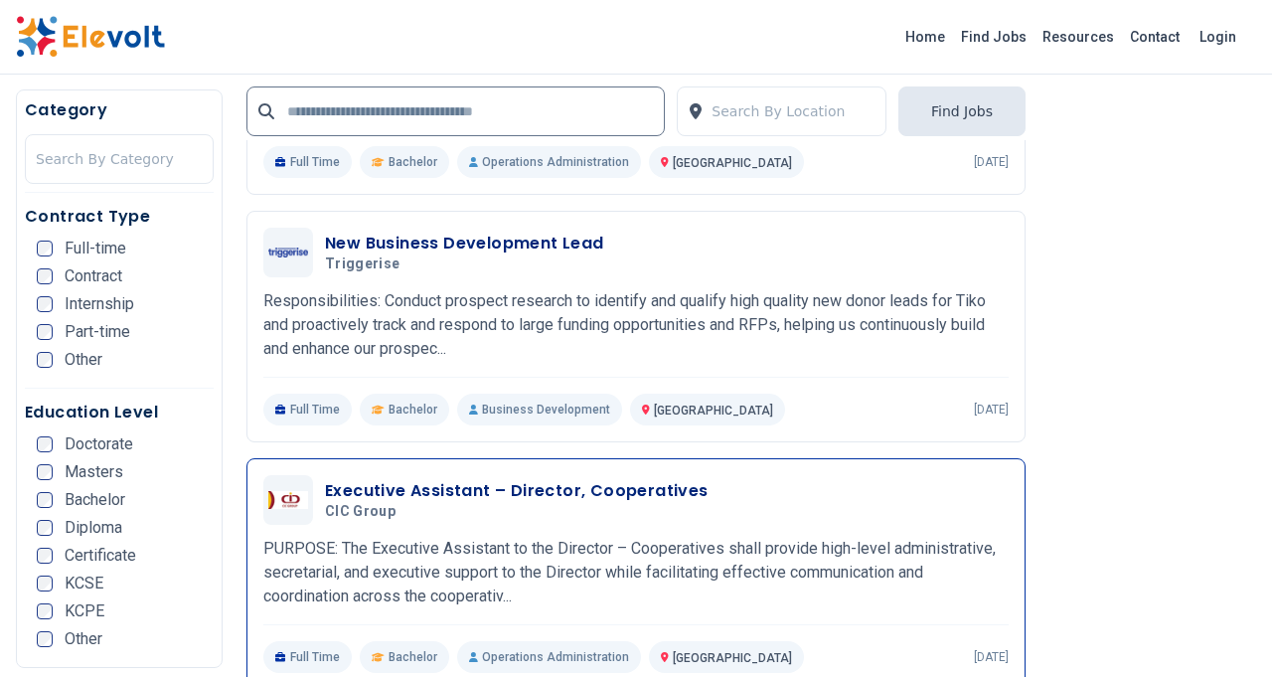
click at [586, 494] on h3 "Executive Assistant – Director, Cooperatives" at bounding box center [516, 491] width 383 height 24
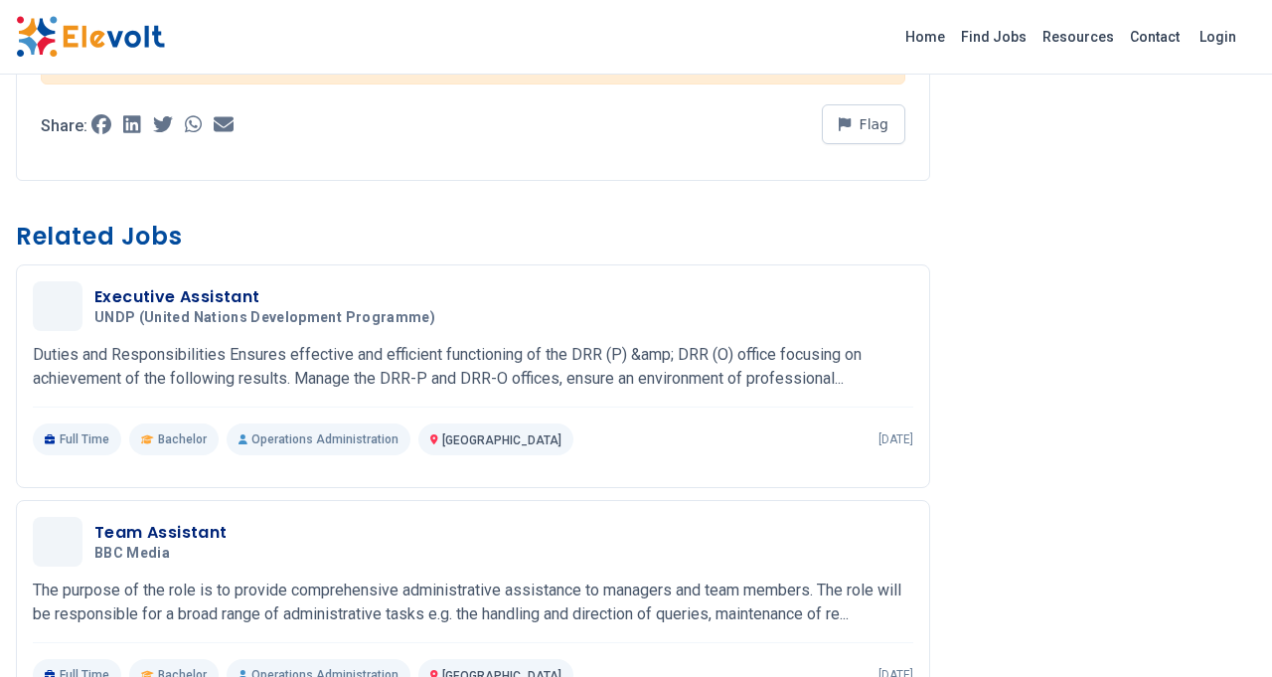
scroll to position [2402, 0]
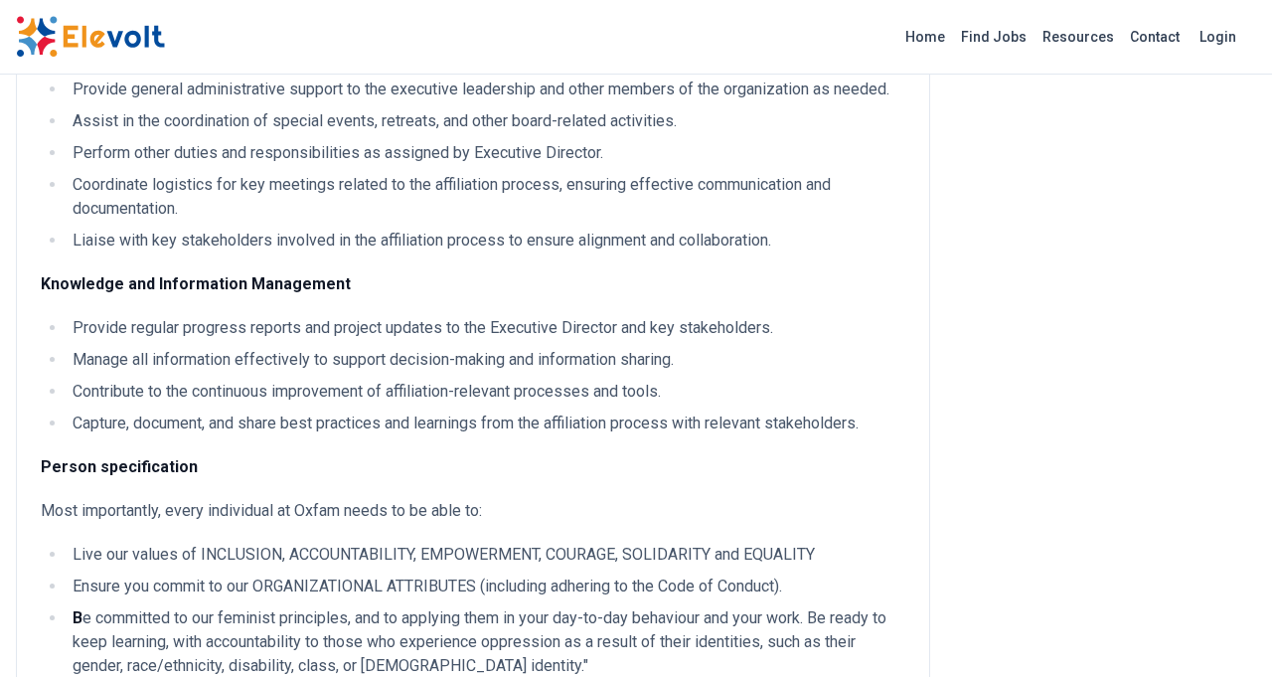
scroll to position [1820, 0]
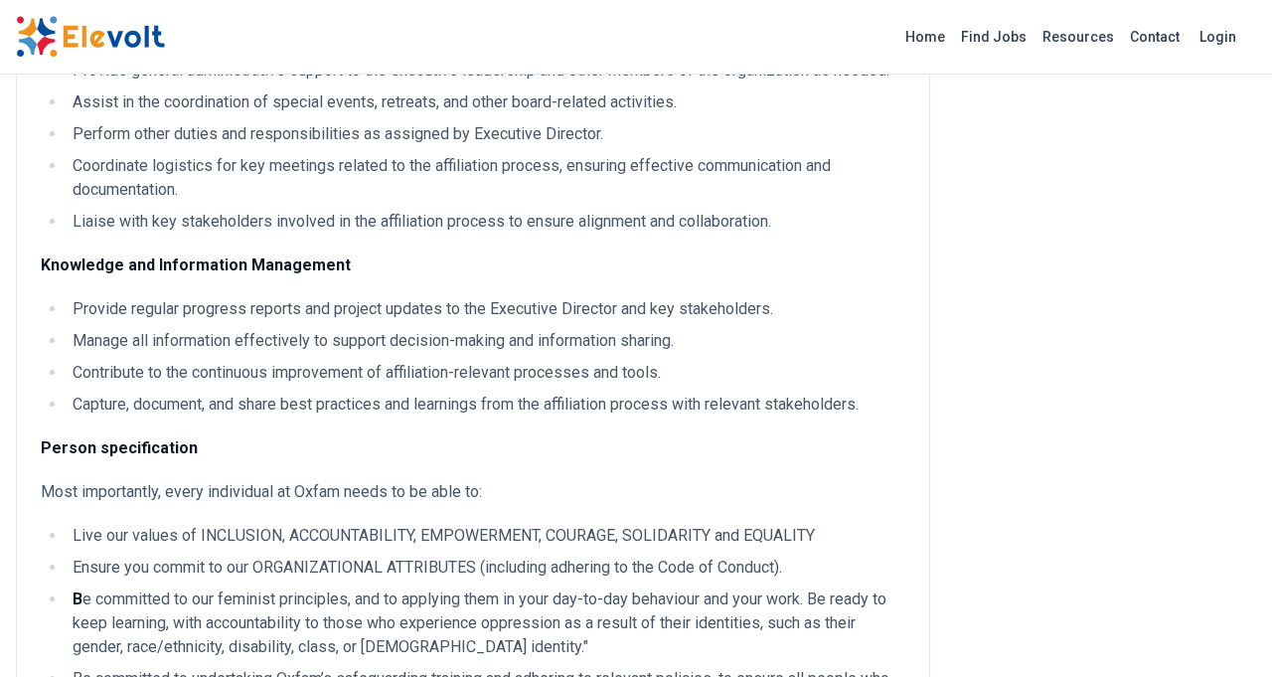
scroll to position [1820, 0]
